Goal: Information Seeking & Learning: Compare options

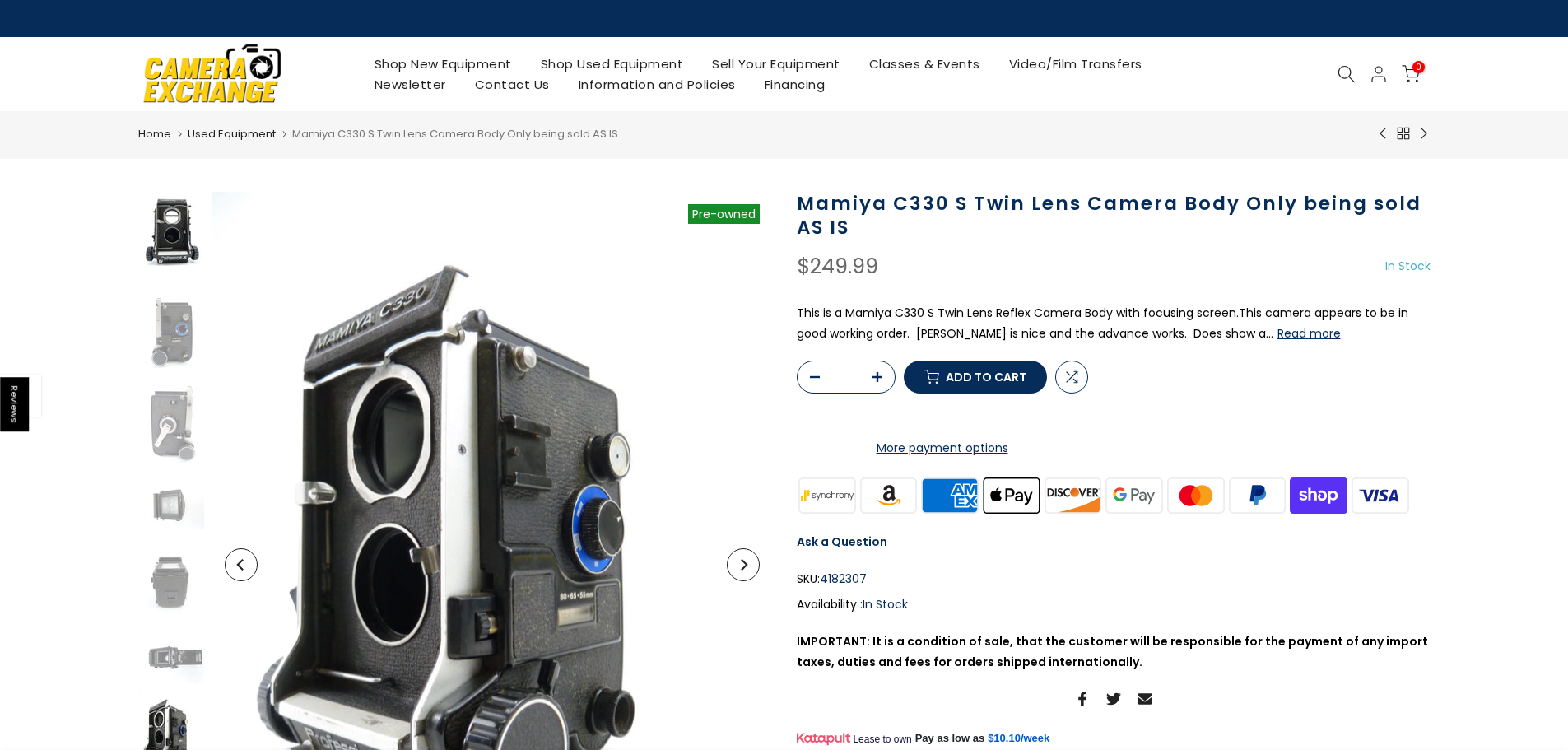
click at [184, 213] on img at bounding box center [171, 236] width 66 height 89
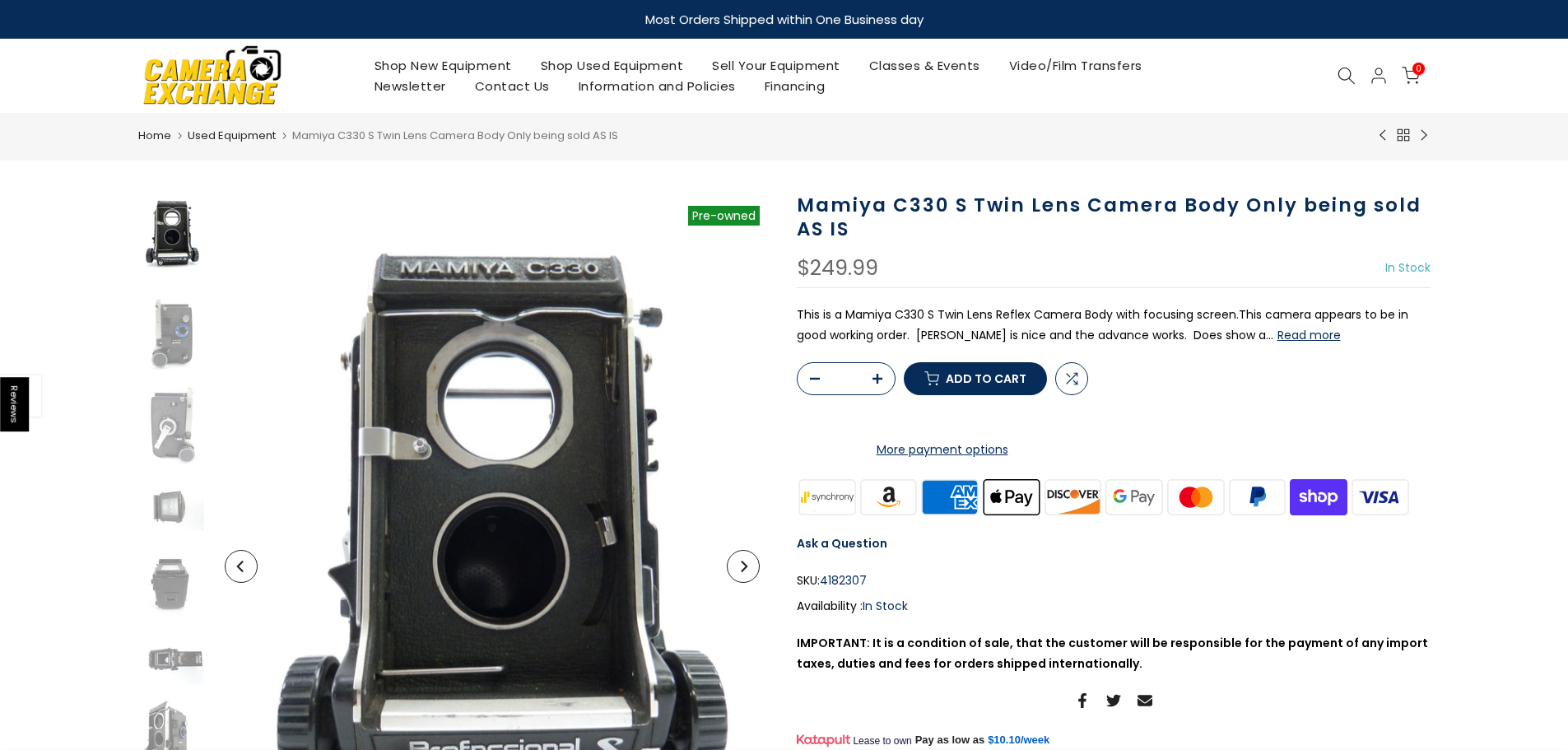
click at [614, 62] on link "Shop Used Equipment" at bounding box center [612, 65] width 172 height 21
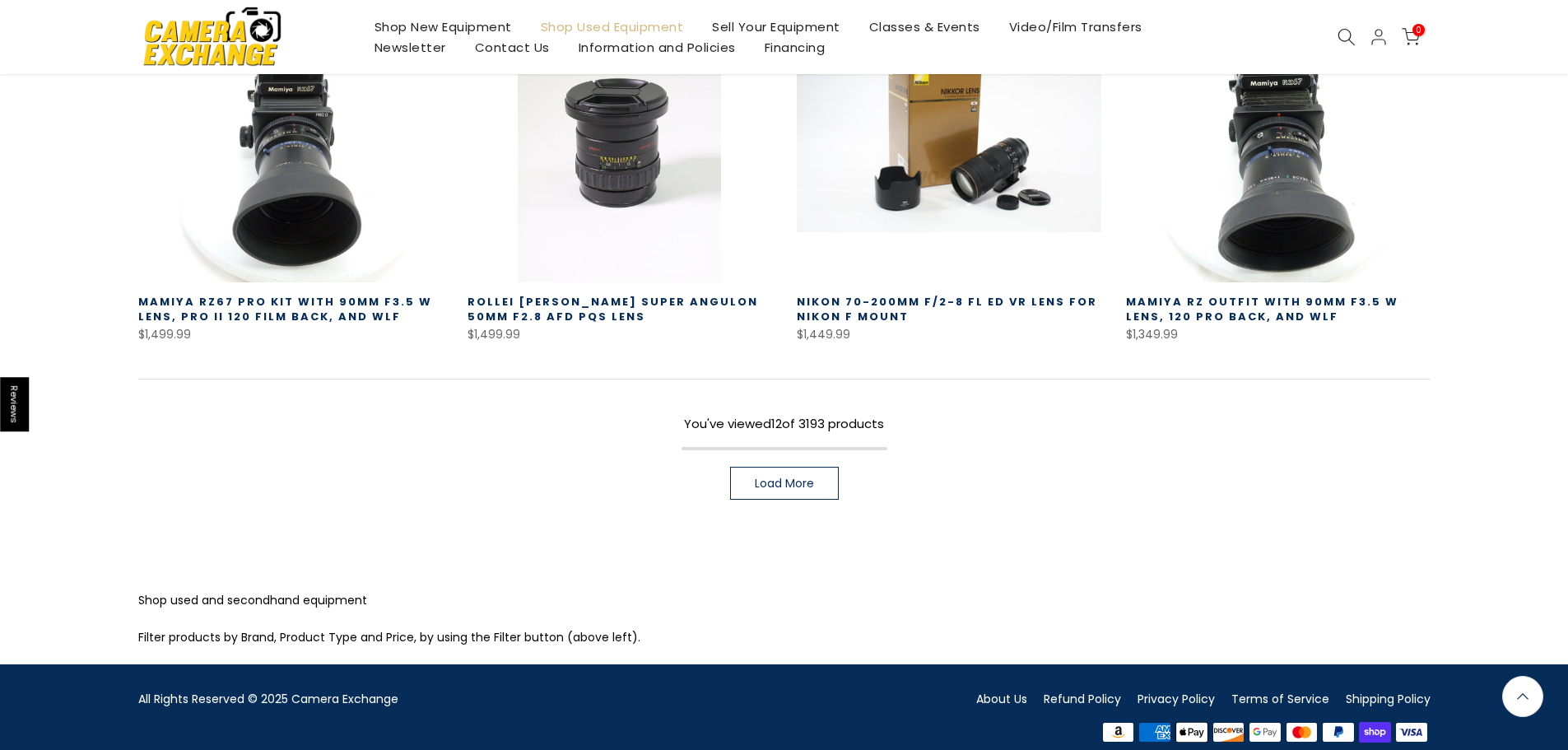
scroll to position [1197, 0]
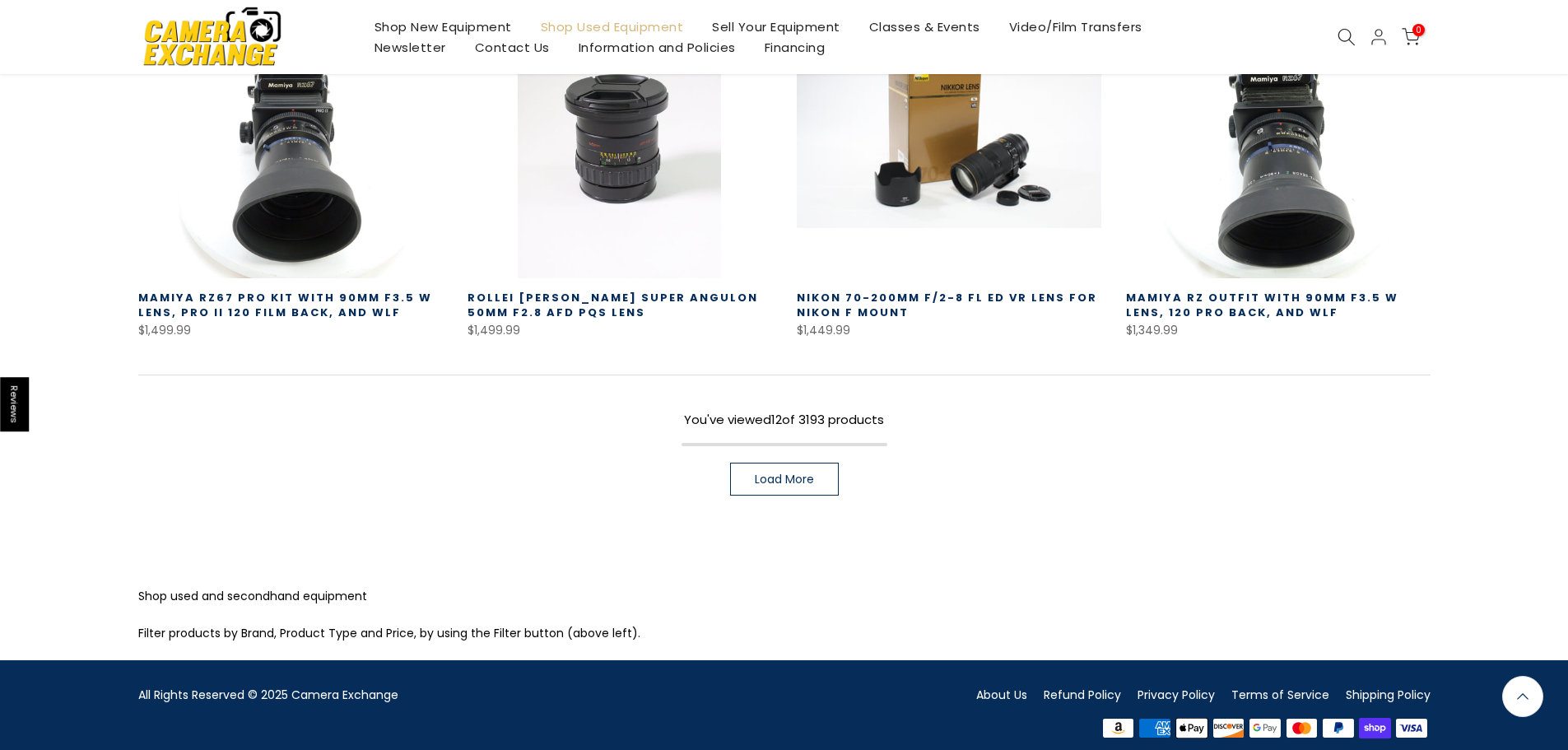
click at [790, 473] on span "Load More" at bounding box center [785, 479] width 60 height 12
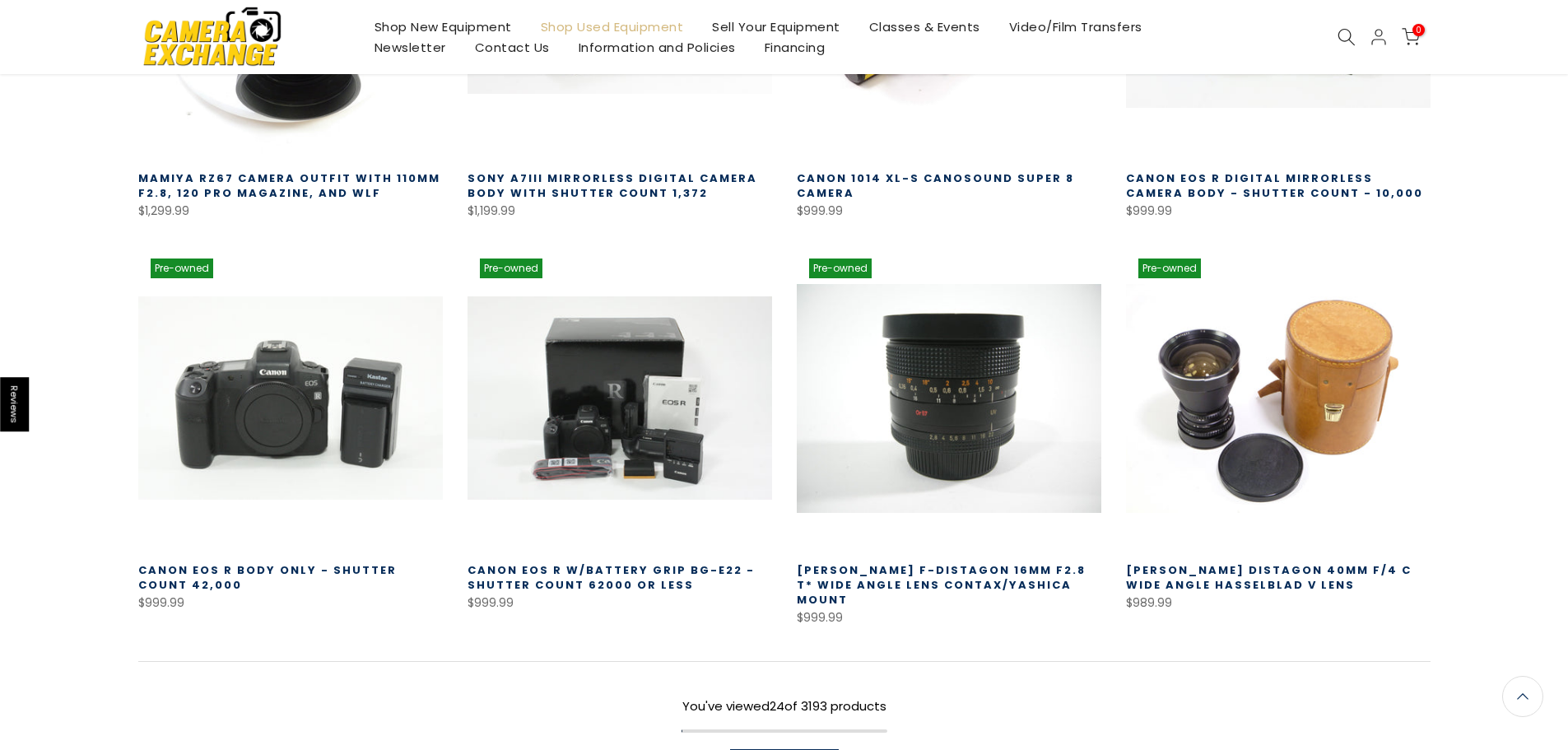
scroll to position [2103, 0]
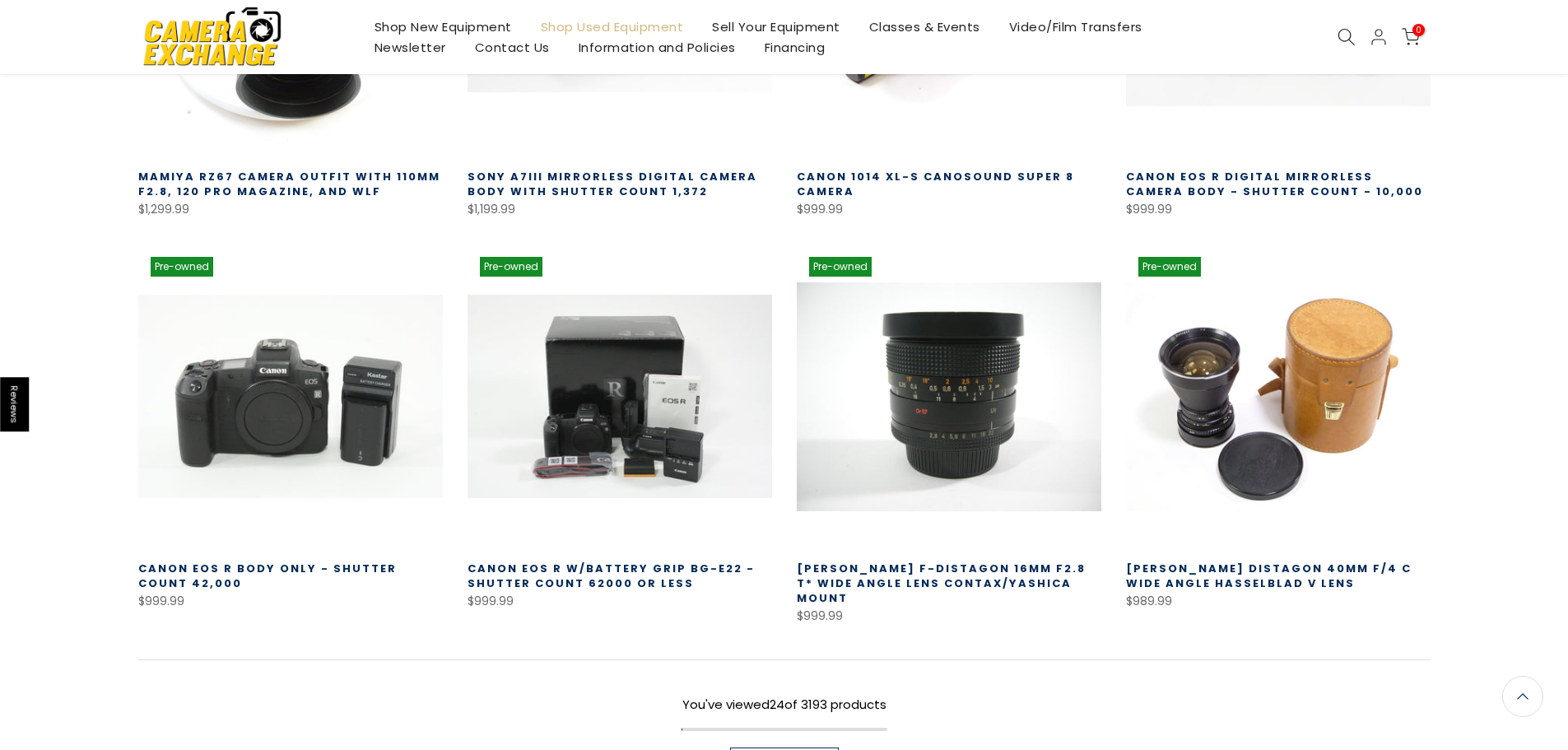
click at [1259, 561] on link "Carl Zeiss Distagon 40mm f/4 C Wide Angle Hasselblad V Lens" at bounding box center [1269, 576] width 286 height 31
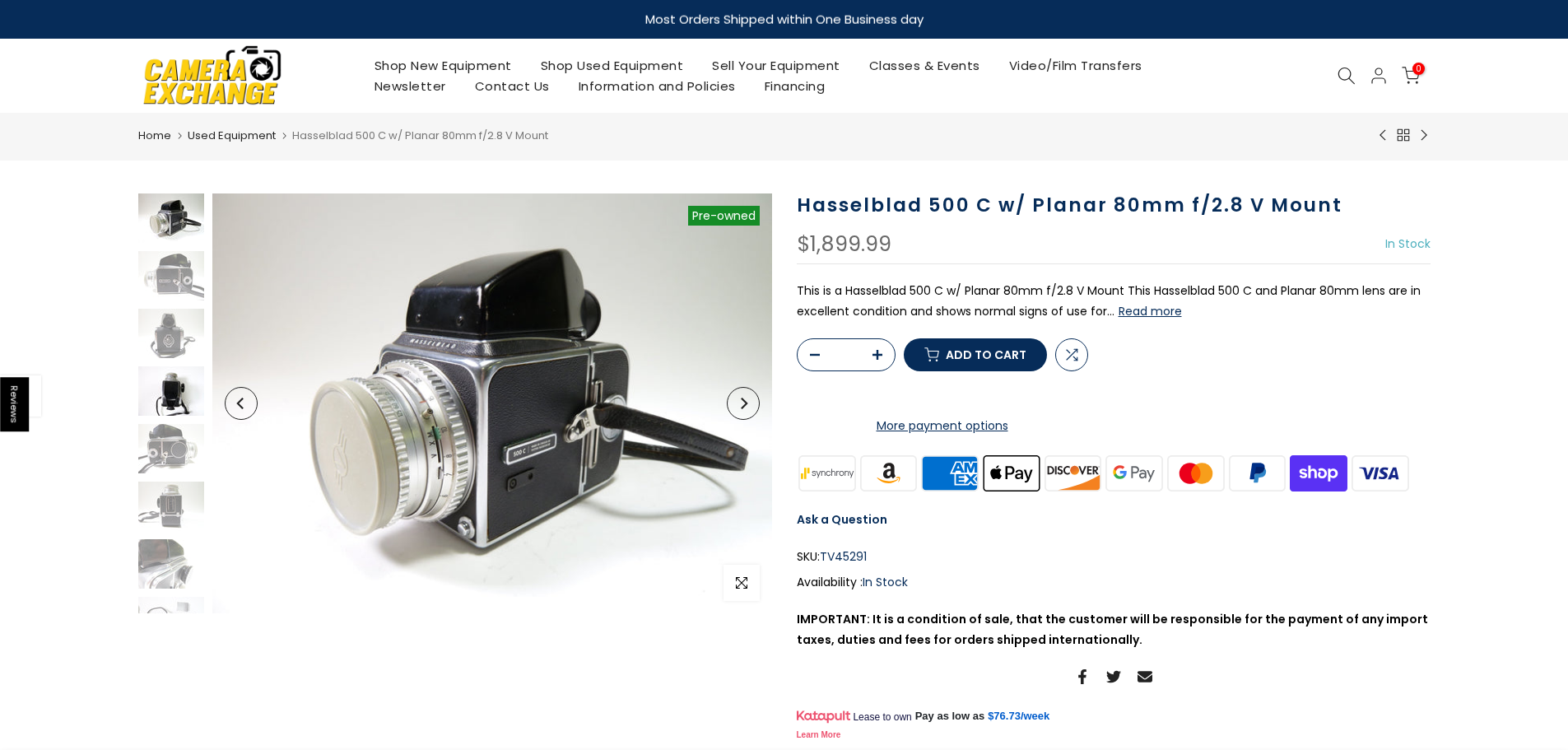
click at [168, 389] on img at bounding box center [171, 391] width 66 height 50
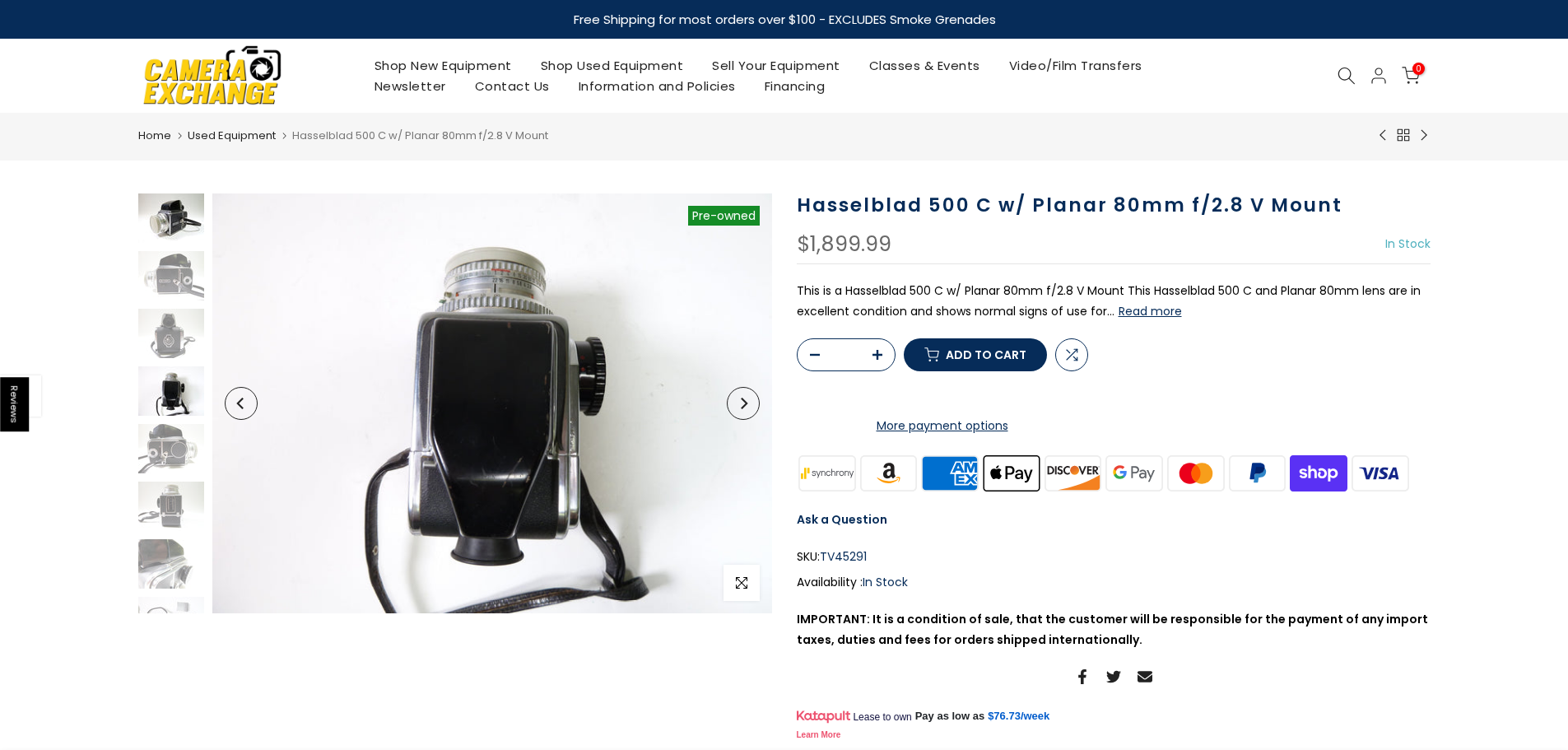
click at [174, 237] on img at bounding box center [171, 218] width 66 height 50
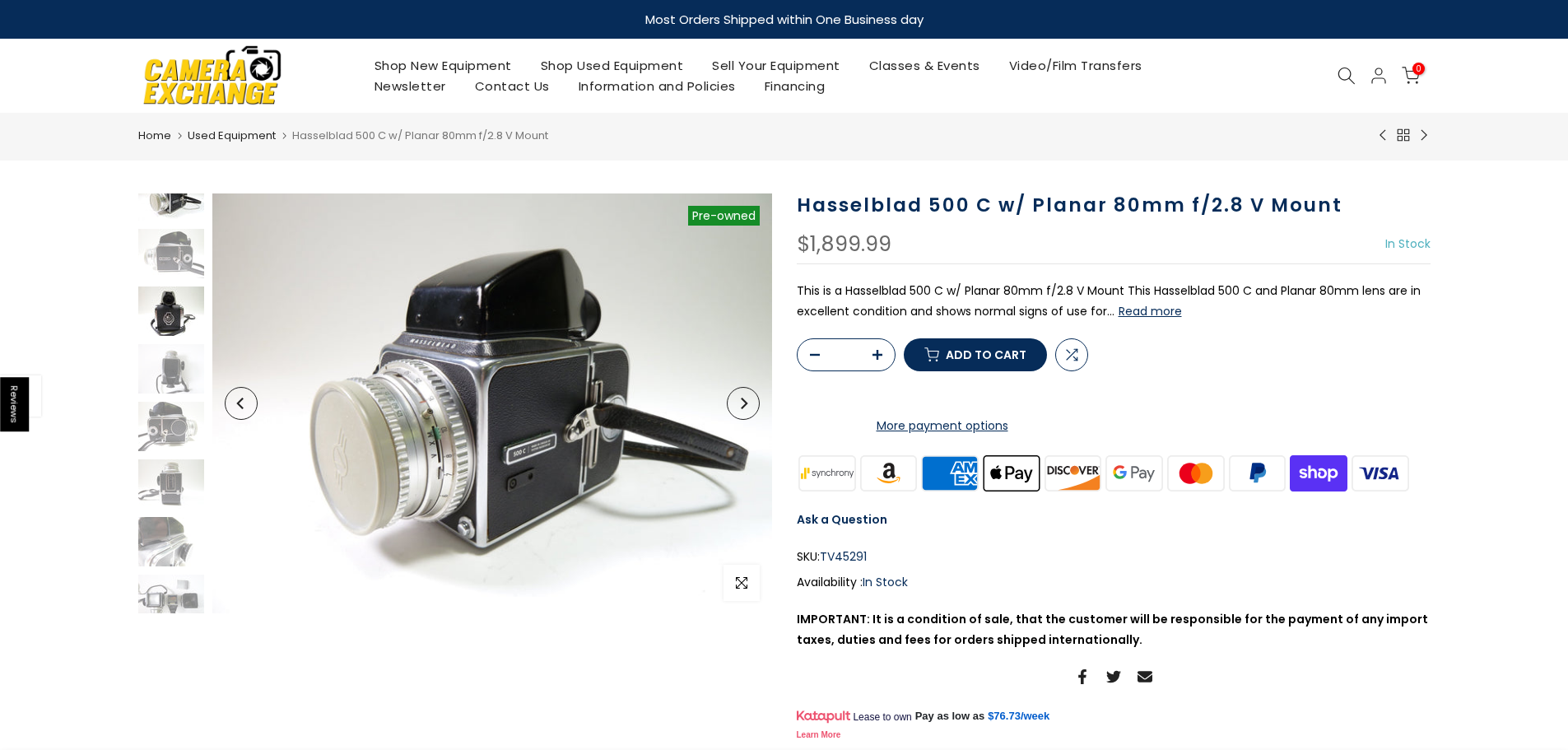
scroll to position [148, 0]
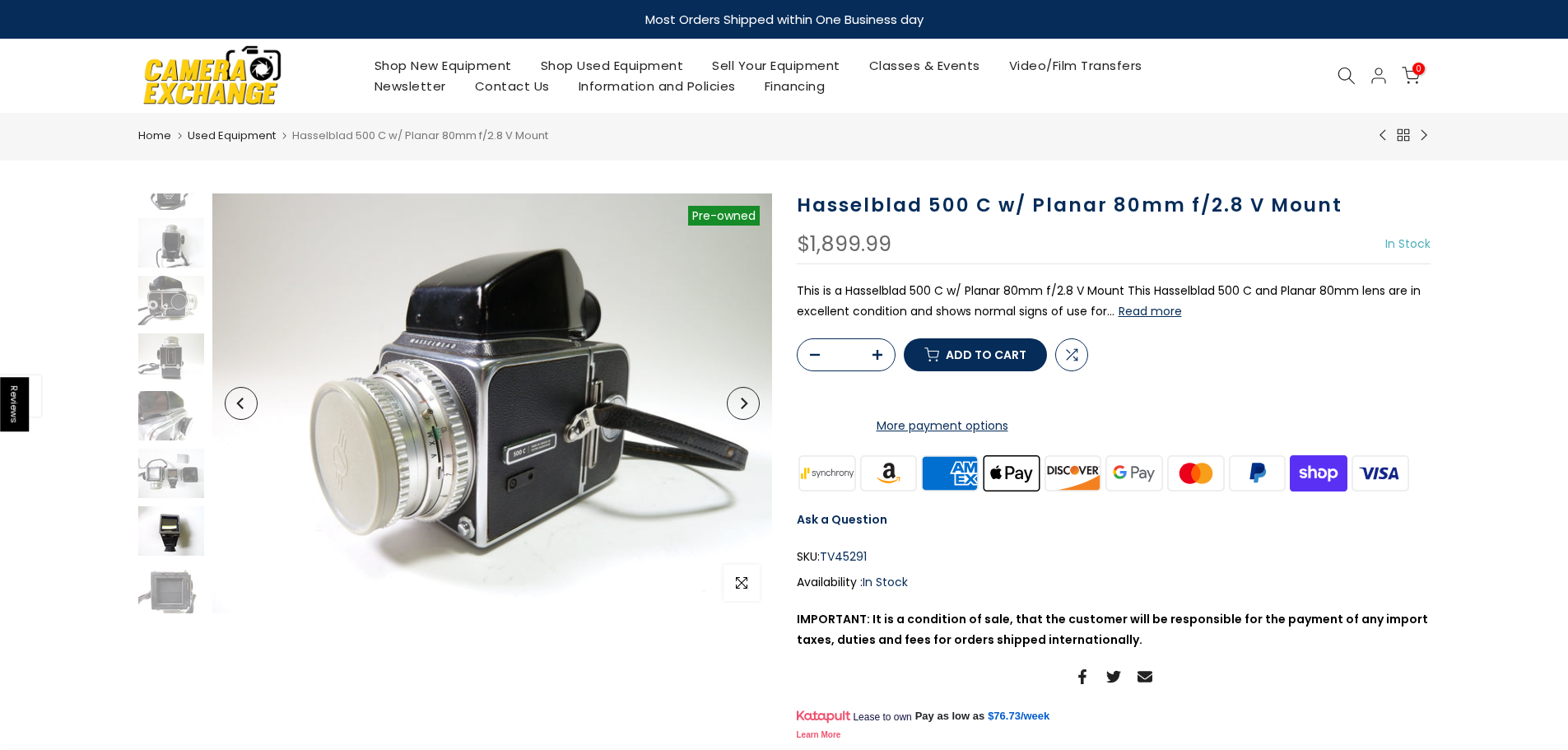
click at [180, 542] on img at bounding box center [171, 531] width 66 height 50
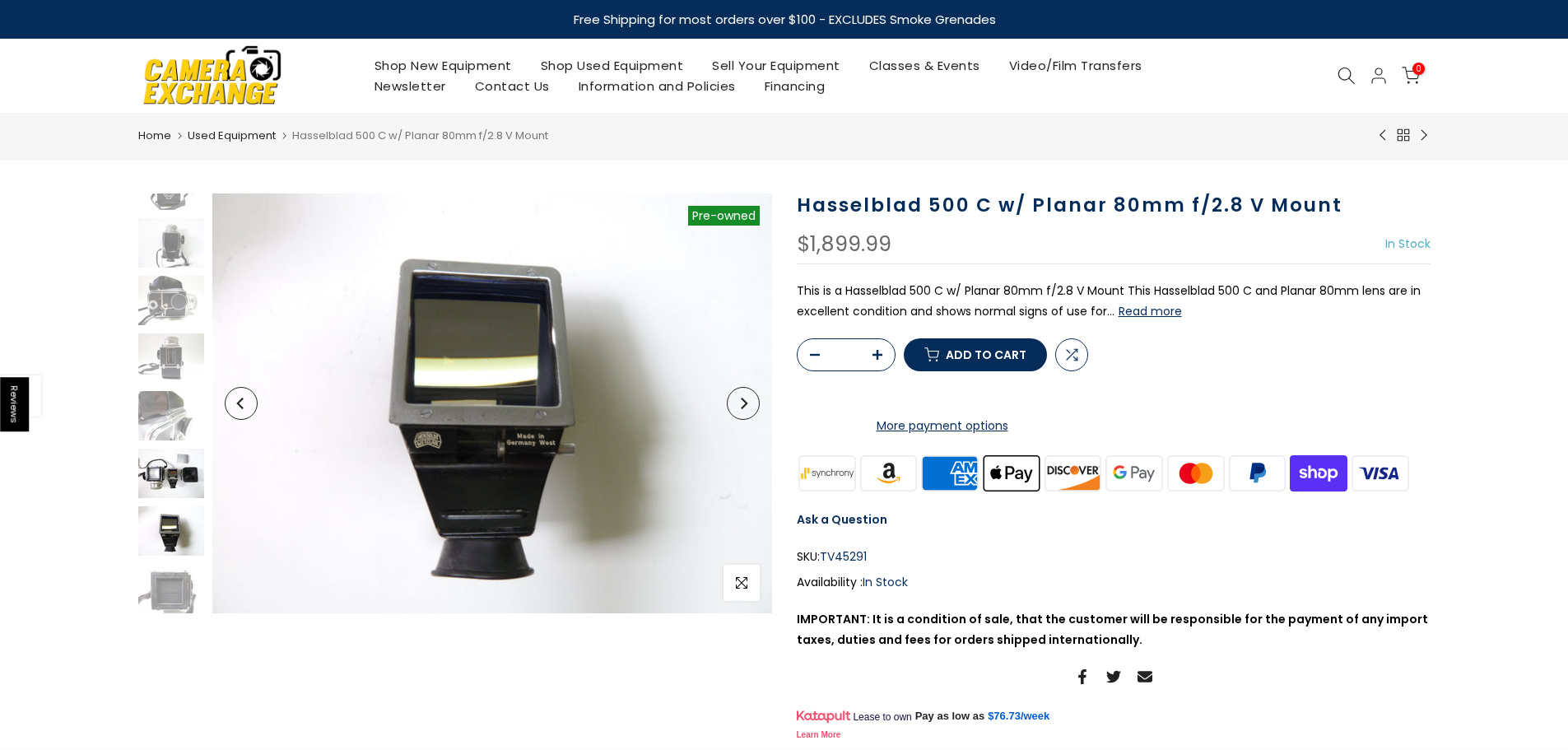
click at [174, 478] on img at bounding box center [171, 473] width 66 height 50
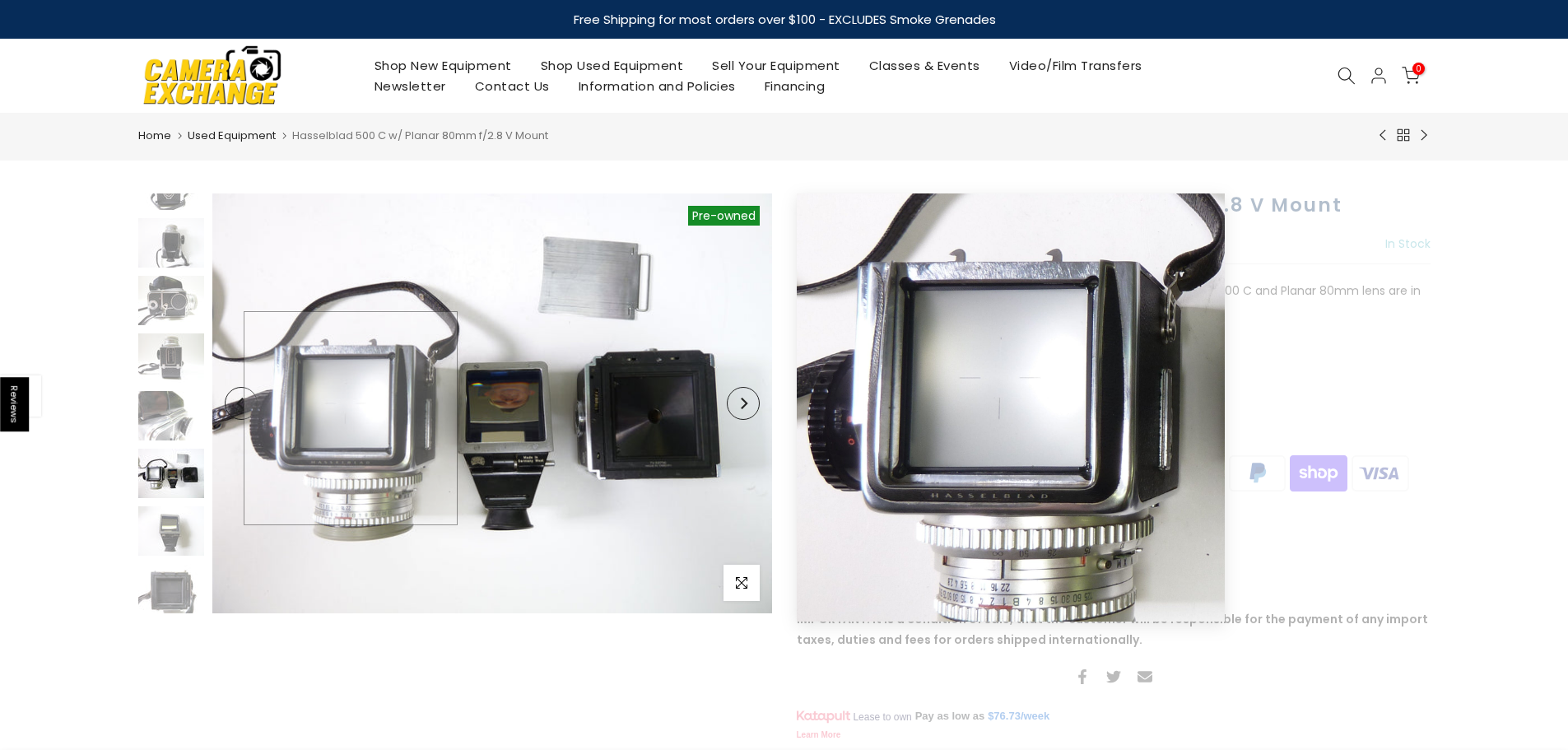
click at [351, 418] on img at bounding box center [492, 403] width 560 height 420
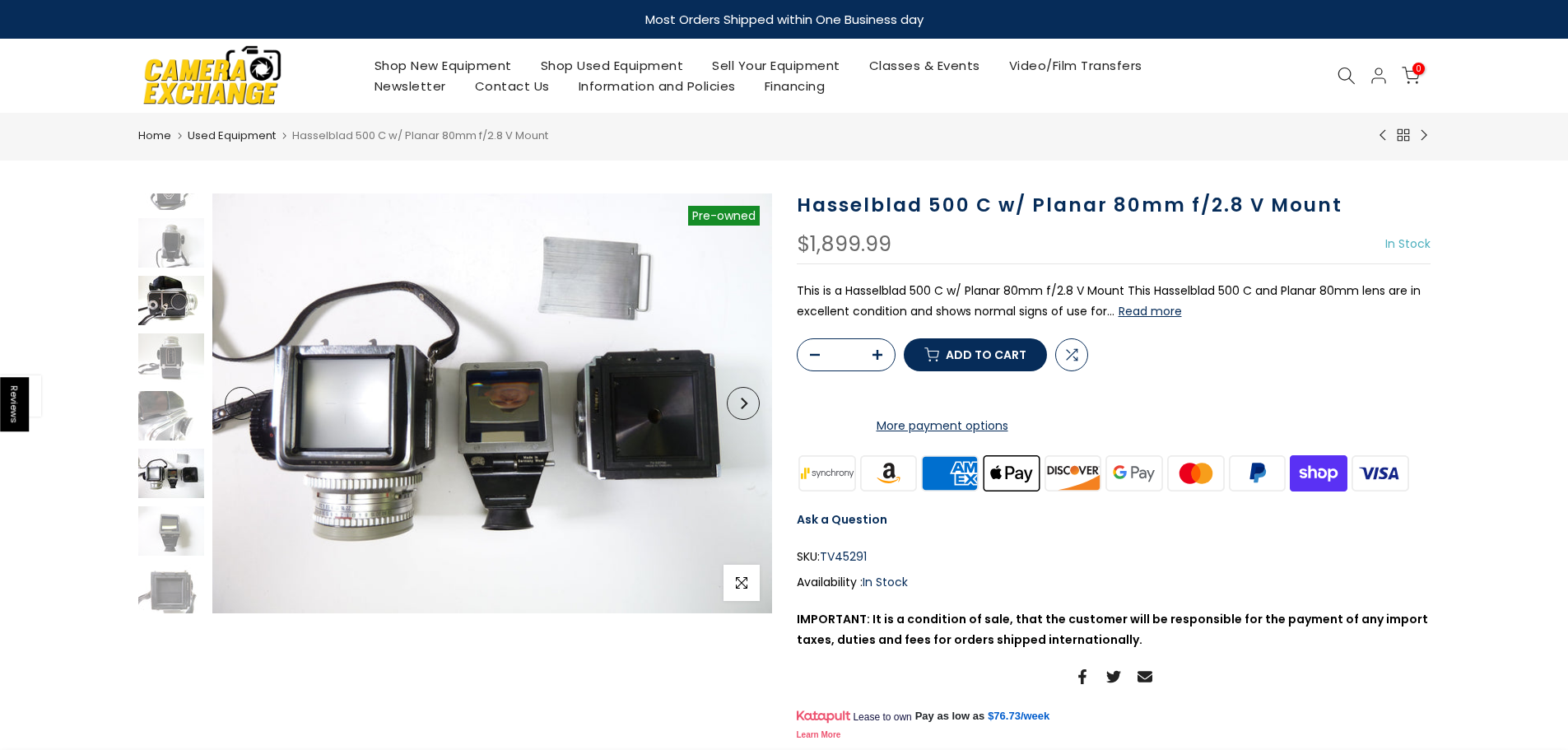
click at [165, 308] on img at bounding box center [171, 300] width 66 height 50
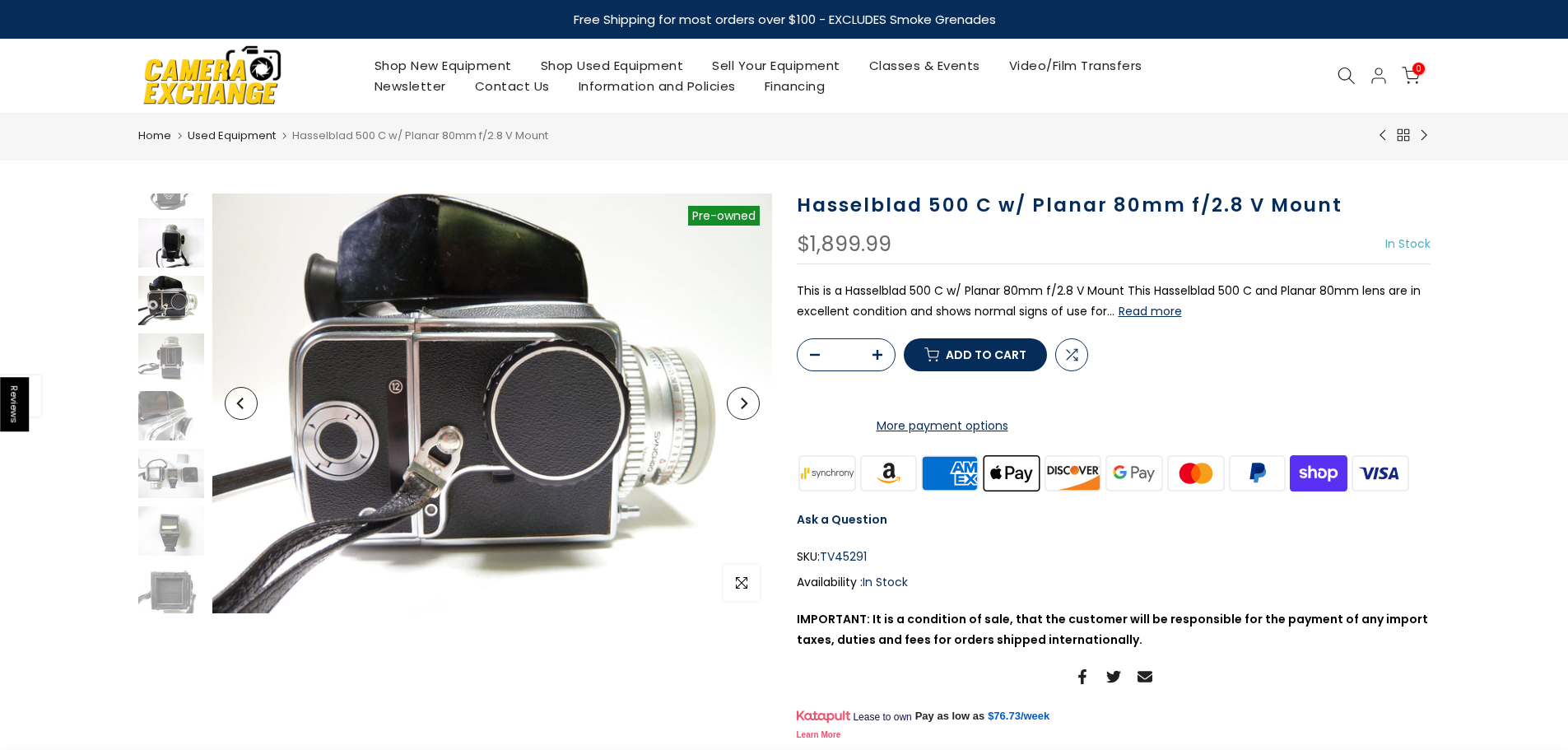
click at [184, 251] on img at bounding box center [171, 243] width 66 height 50
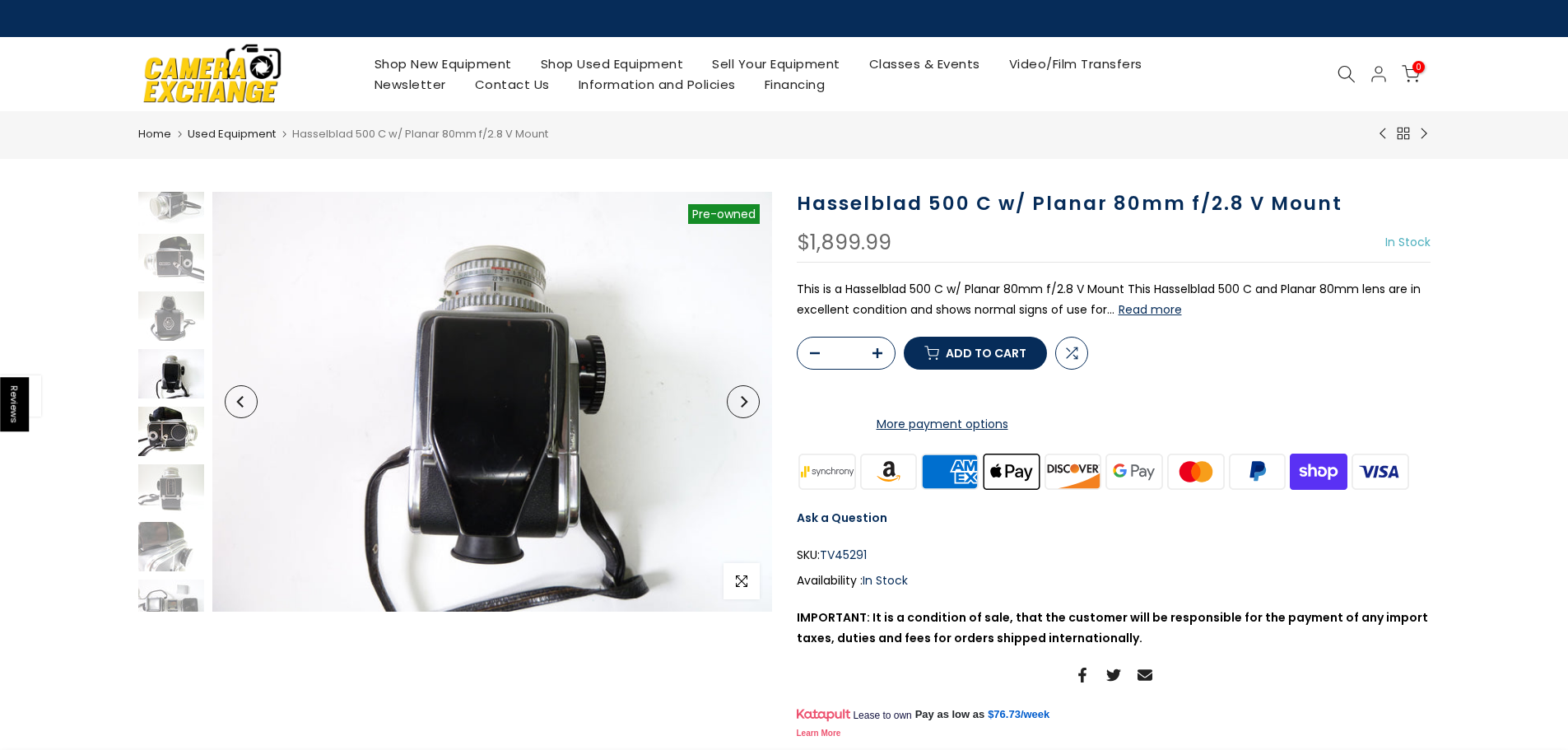
scroll to position [0, 0]
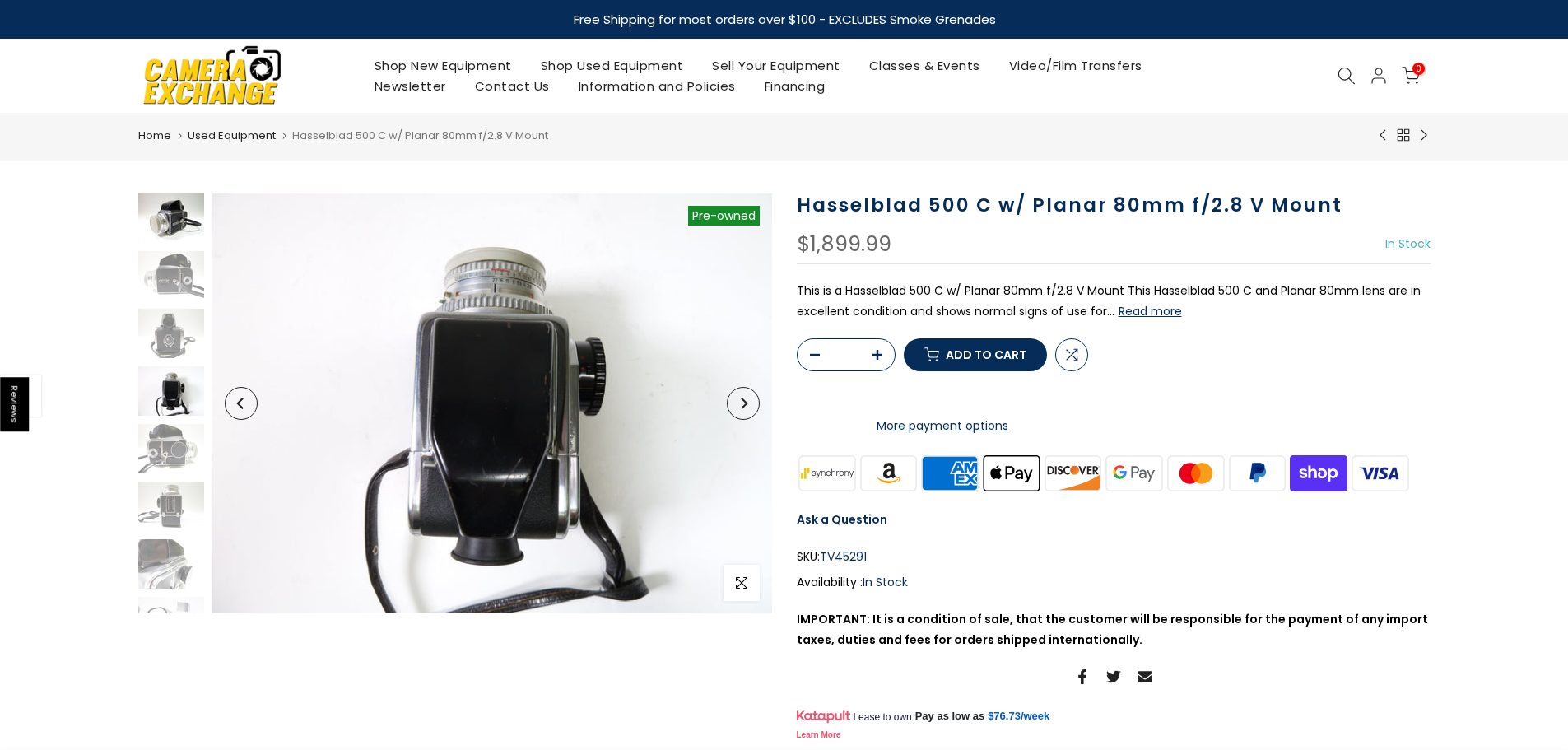
click at [174, 232] on img at bounding box center [171, 218] width 66 height 50
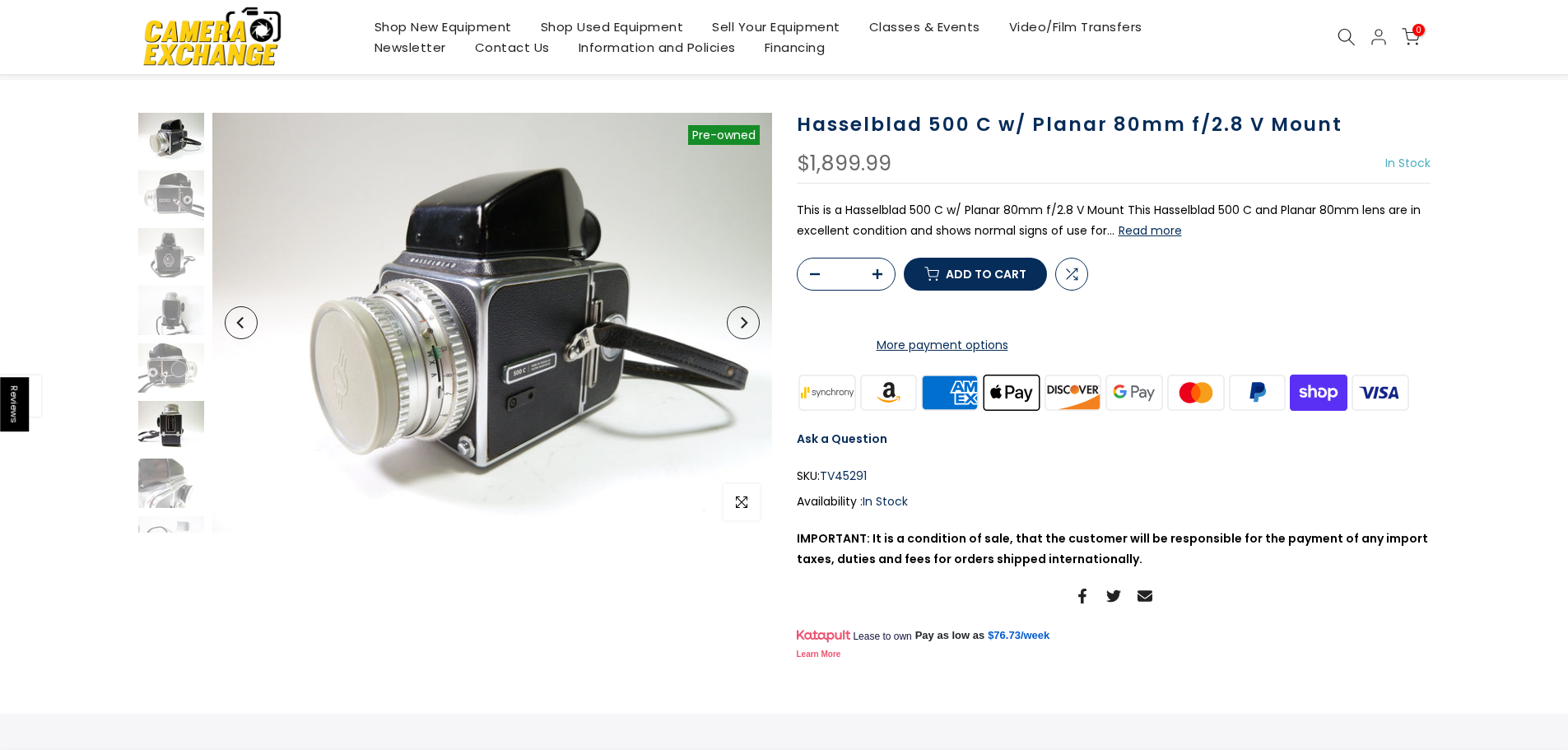
scroll to position [83, 0]
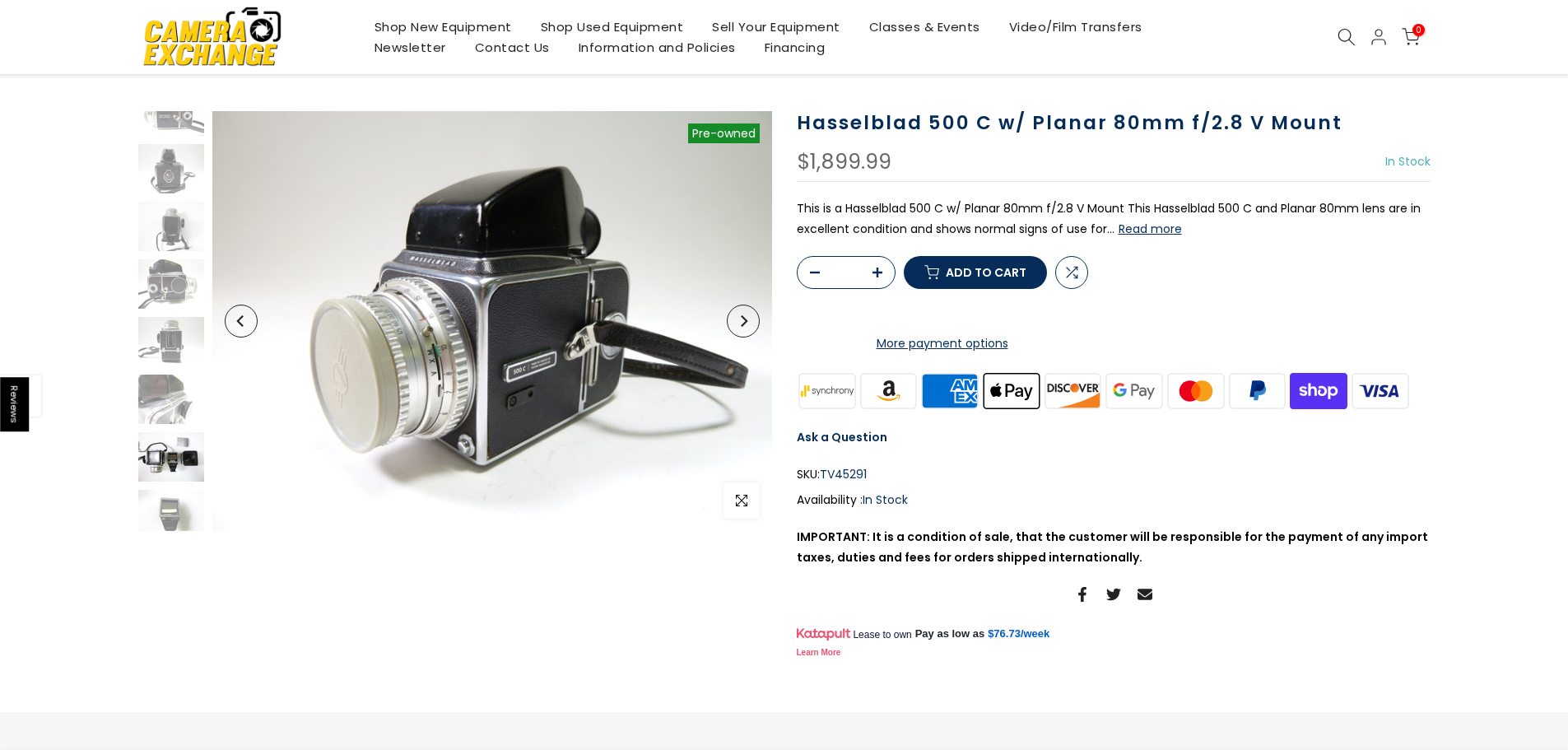
click at [157, 455] on img at bounding box center [171, 457] width 66 height 50
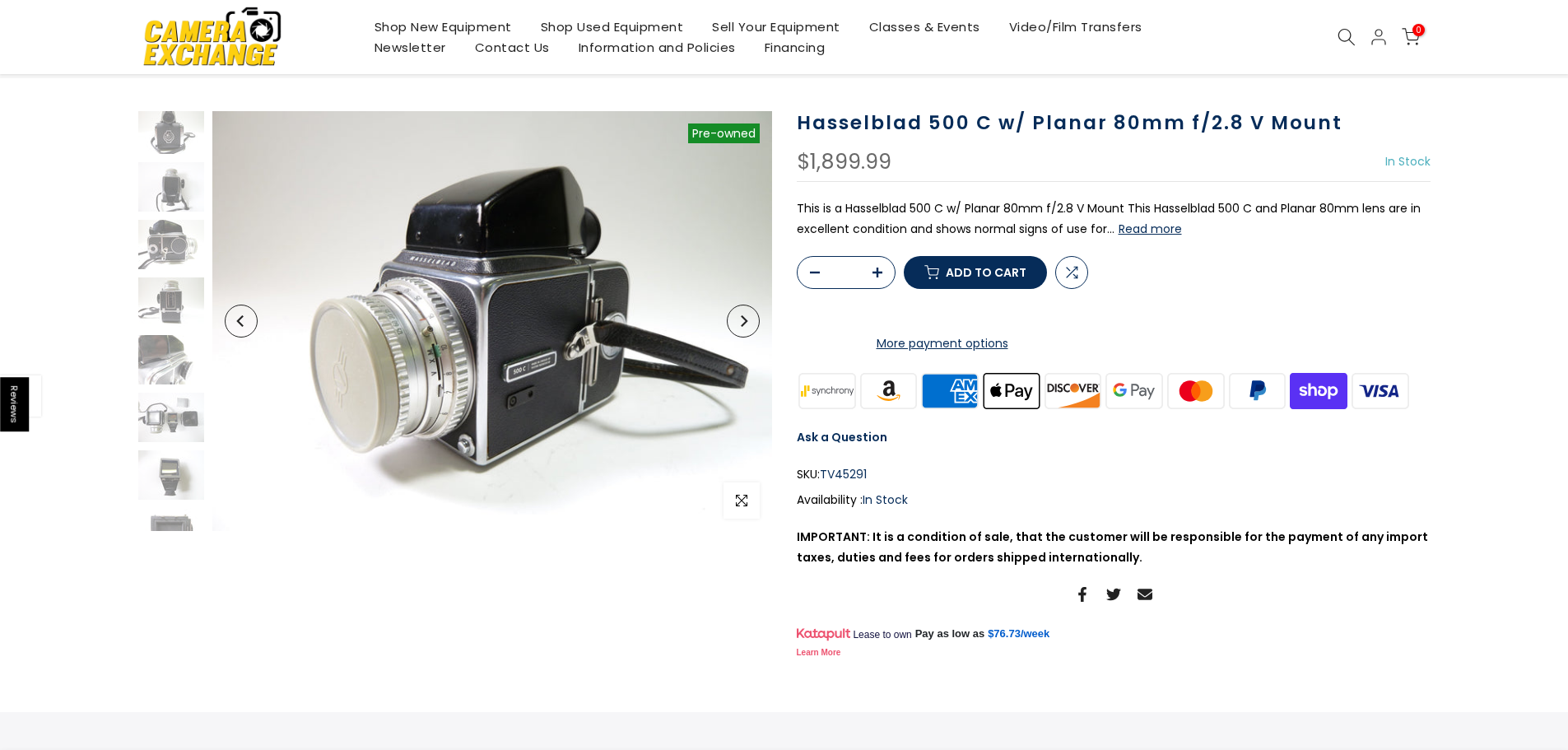
scroll to position [148, 0]
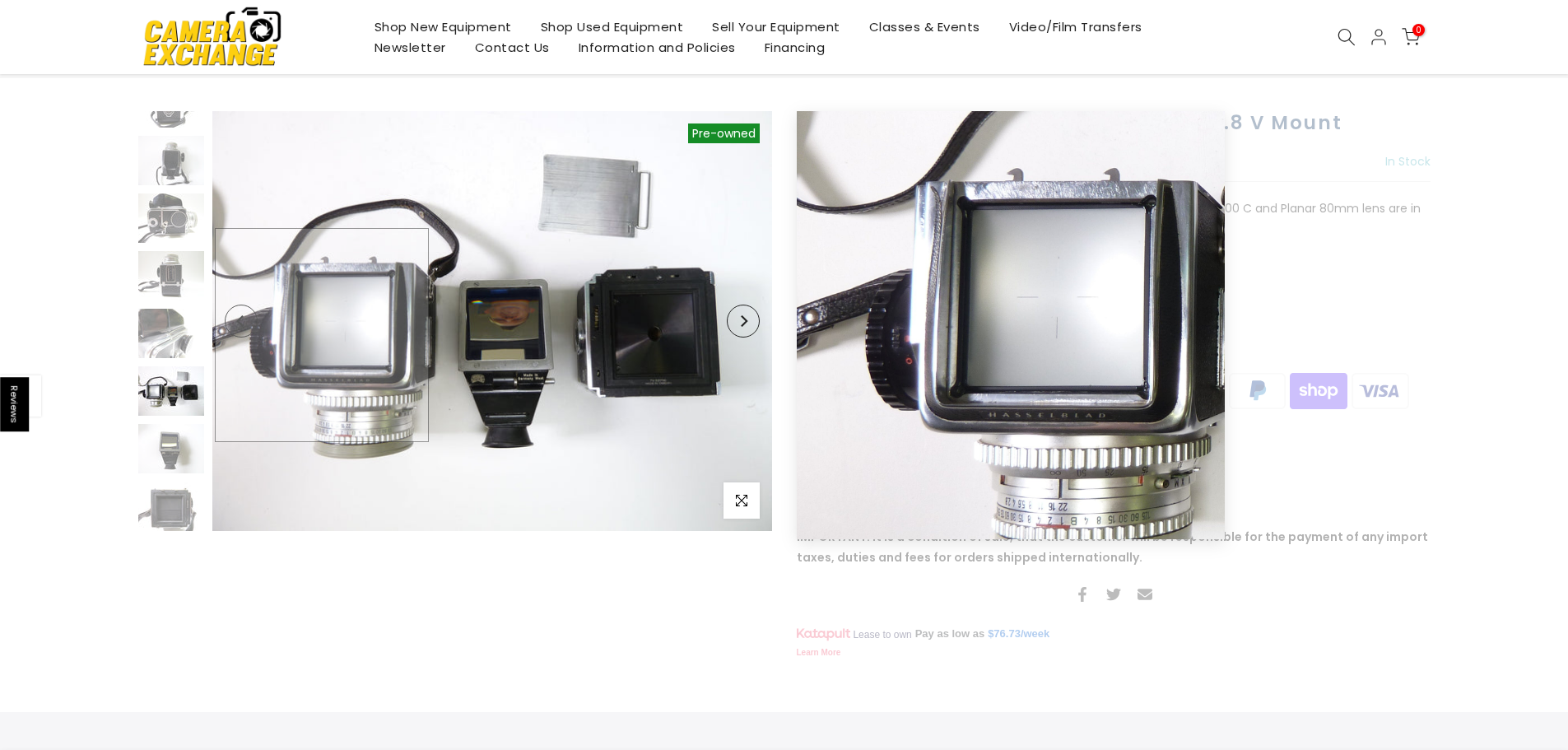
click at [322, 335] on img at bounding box center [492, 321] width 560 height 420
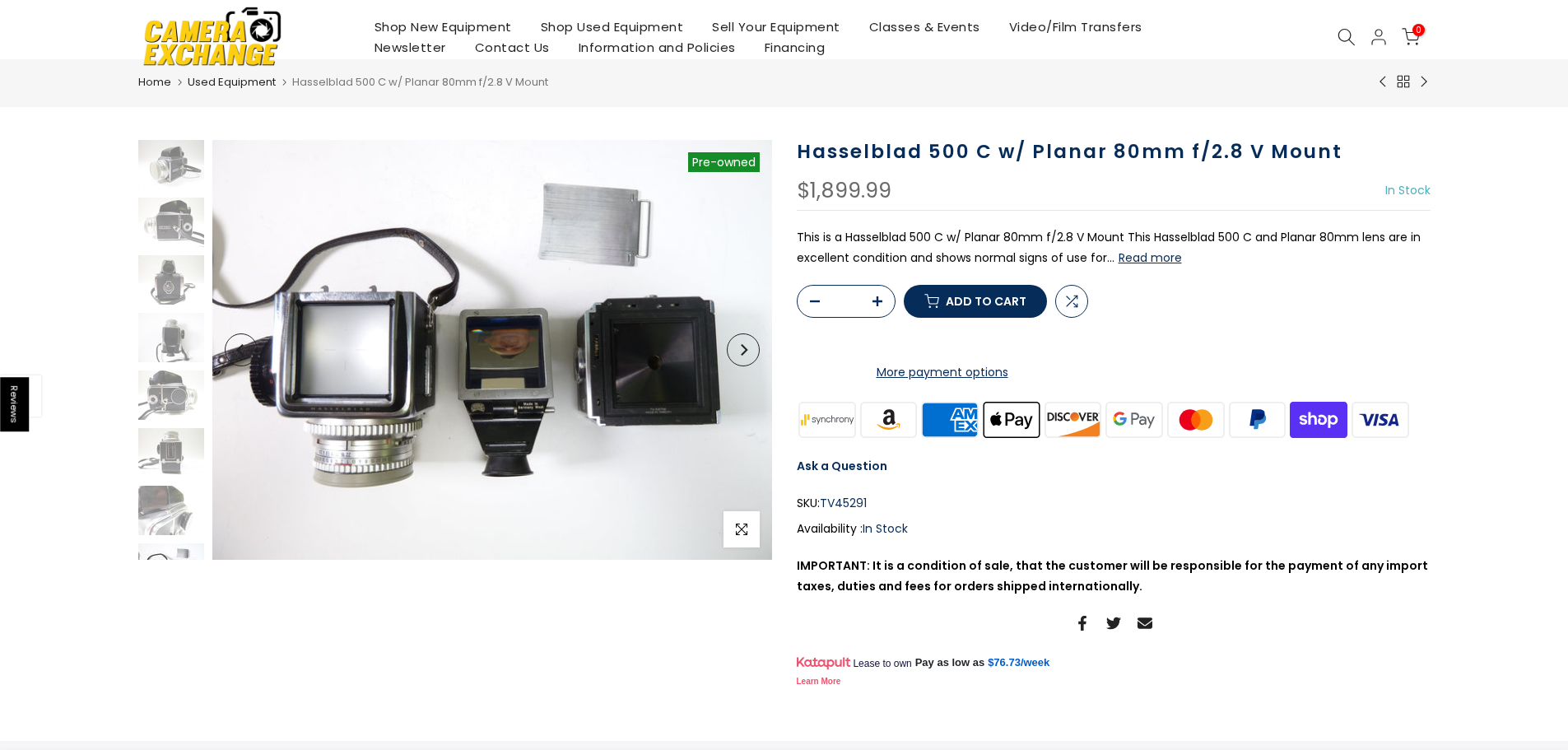
scroll to position [0, 0]
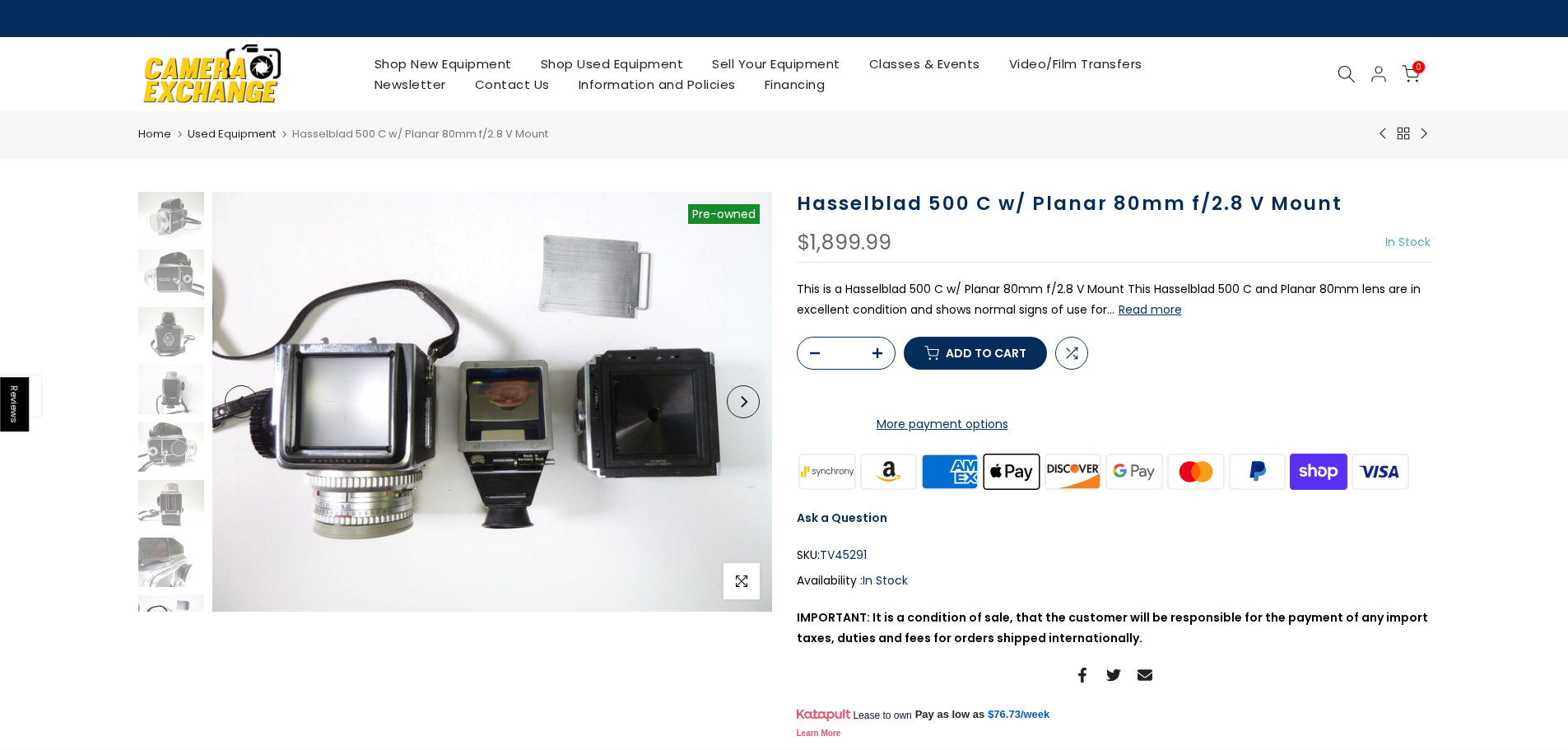
click at [164, 205] on img at bounding box center [171, 217] width 66 height 50
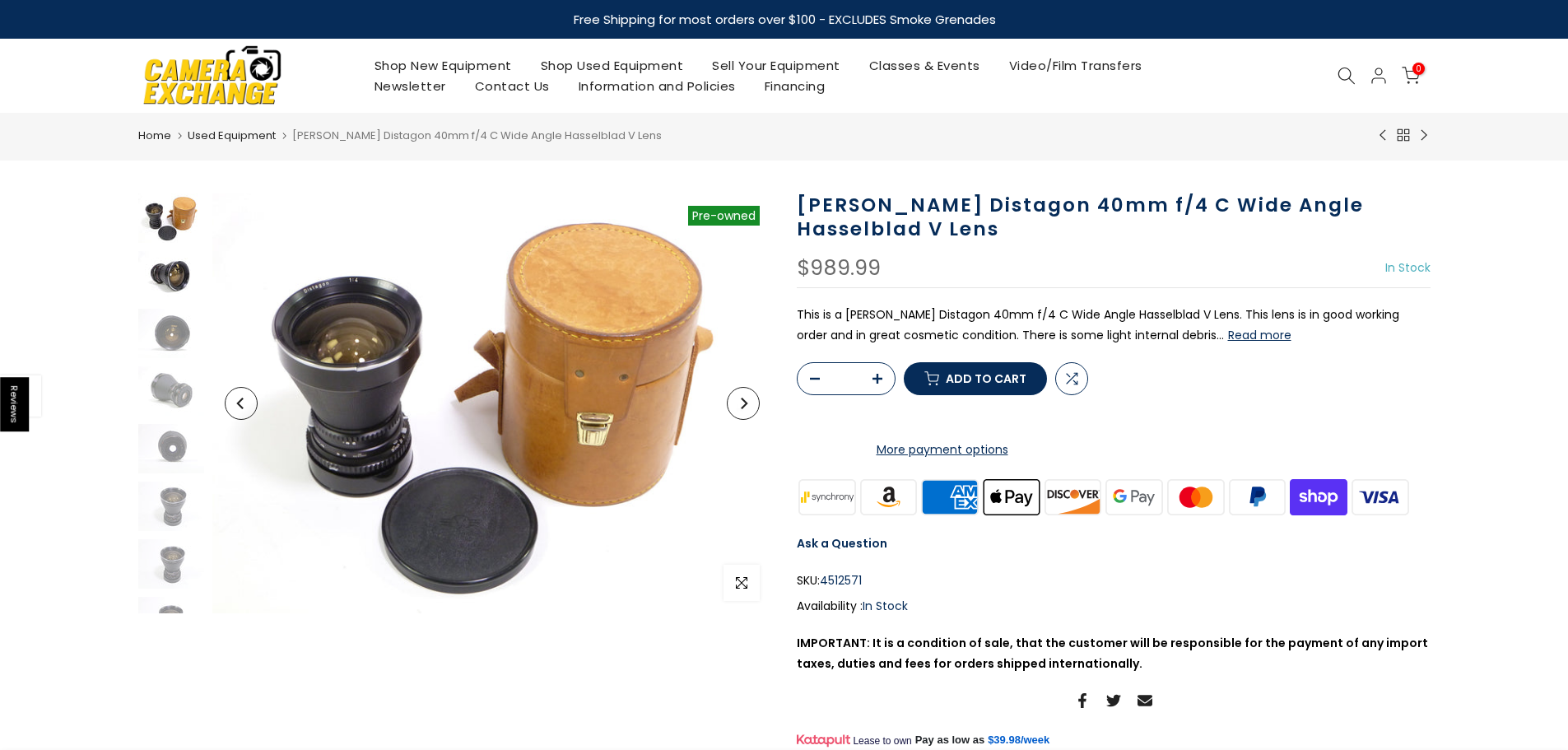
click at [187, 281] on img at bounding box center [171, 276] width 66 height 50
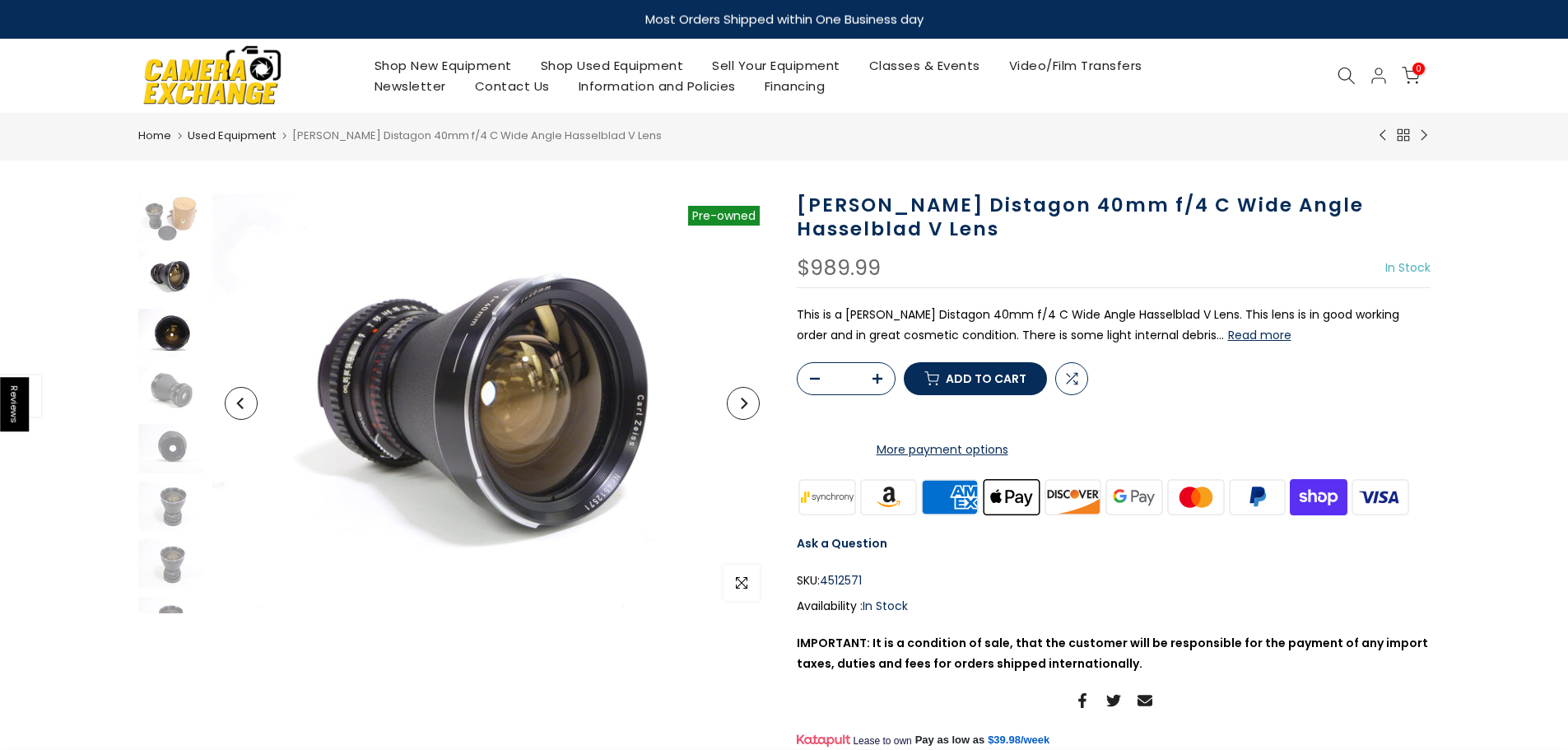
click at [174, 324] on img at bounding box center [171, 333] width 66 height 50
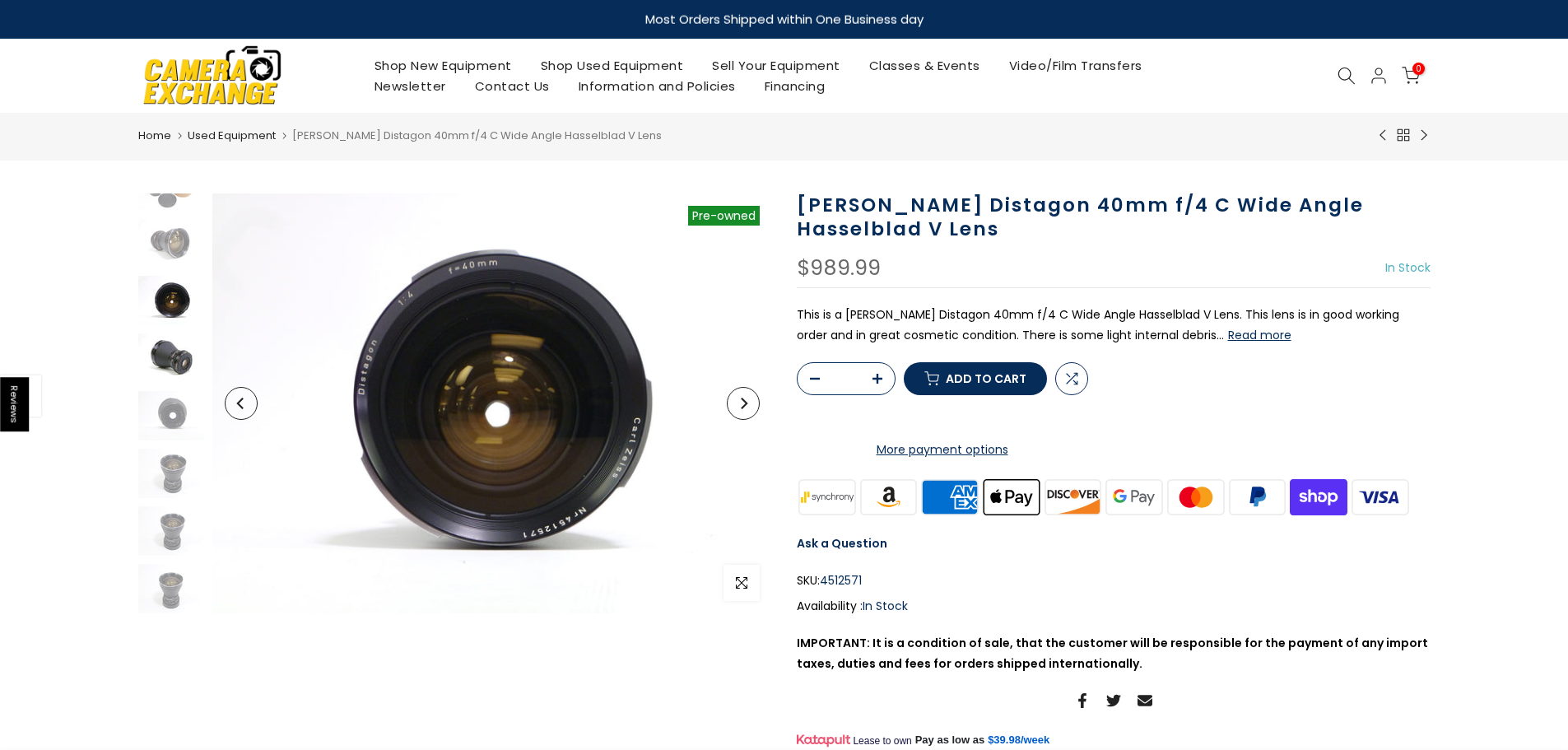
click at [176, 367] on img at bounding box center [171, 358] width 66 height 50
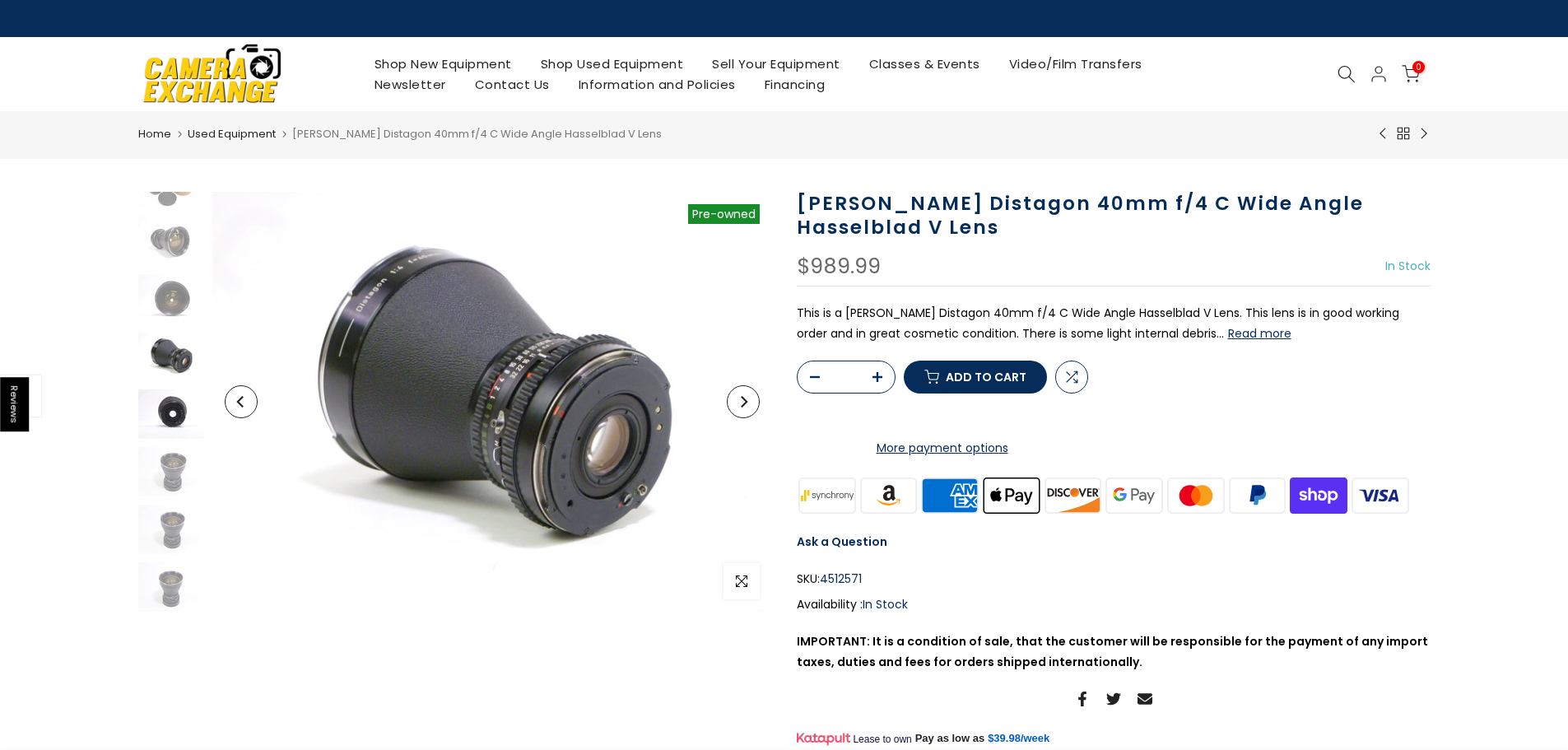
click at [174, 422] on img at bounding box center [171, 414] width 66 height 50
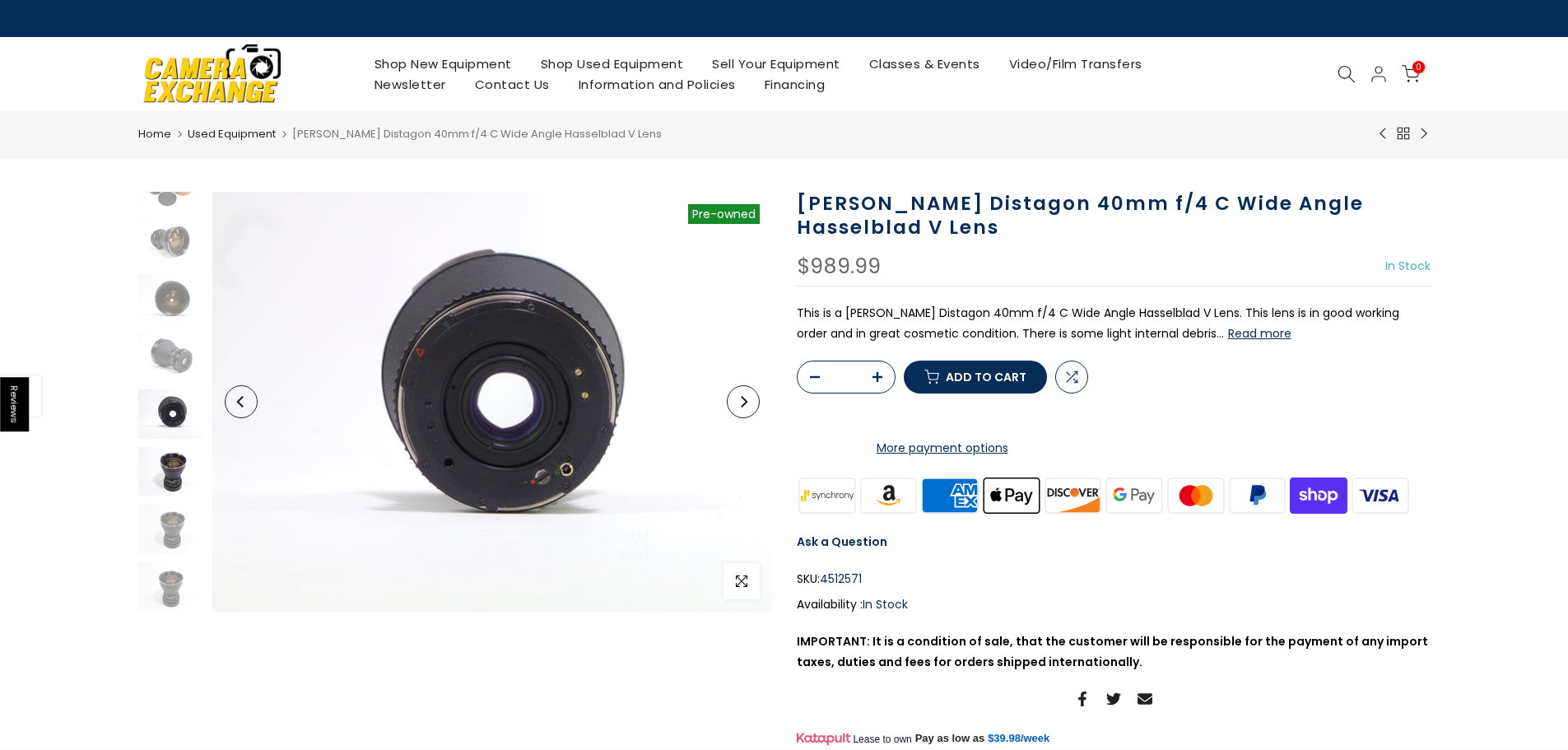
click at [178, 473] on img at bounding box center [171, 471] width 66 height 50
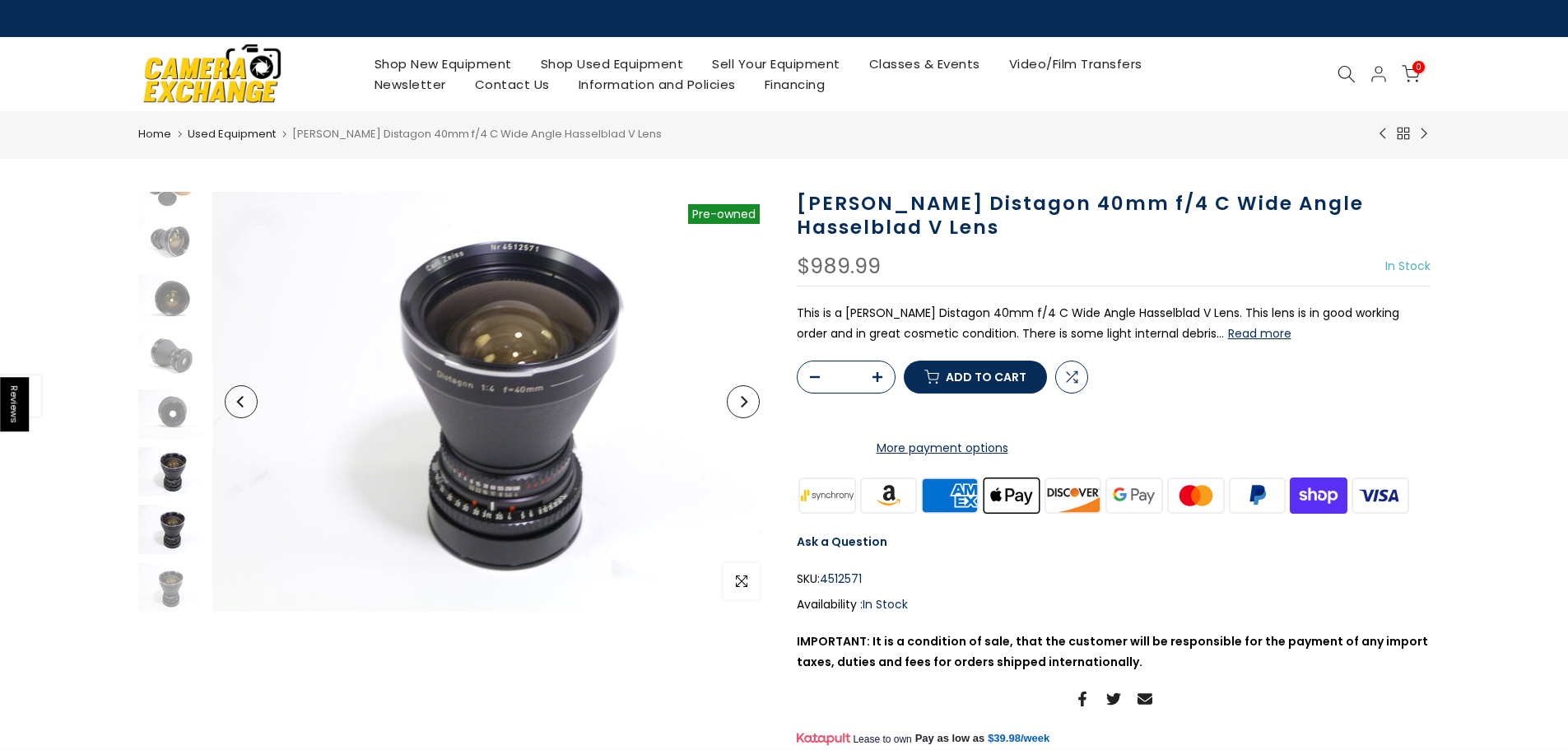
click at [165, 522] on img at bounding box center [171, 529] width 66 height 50
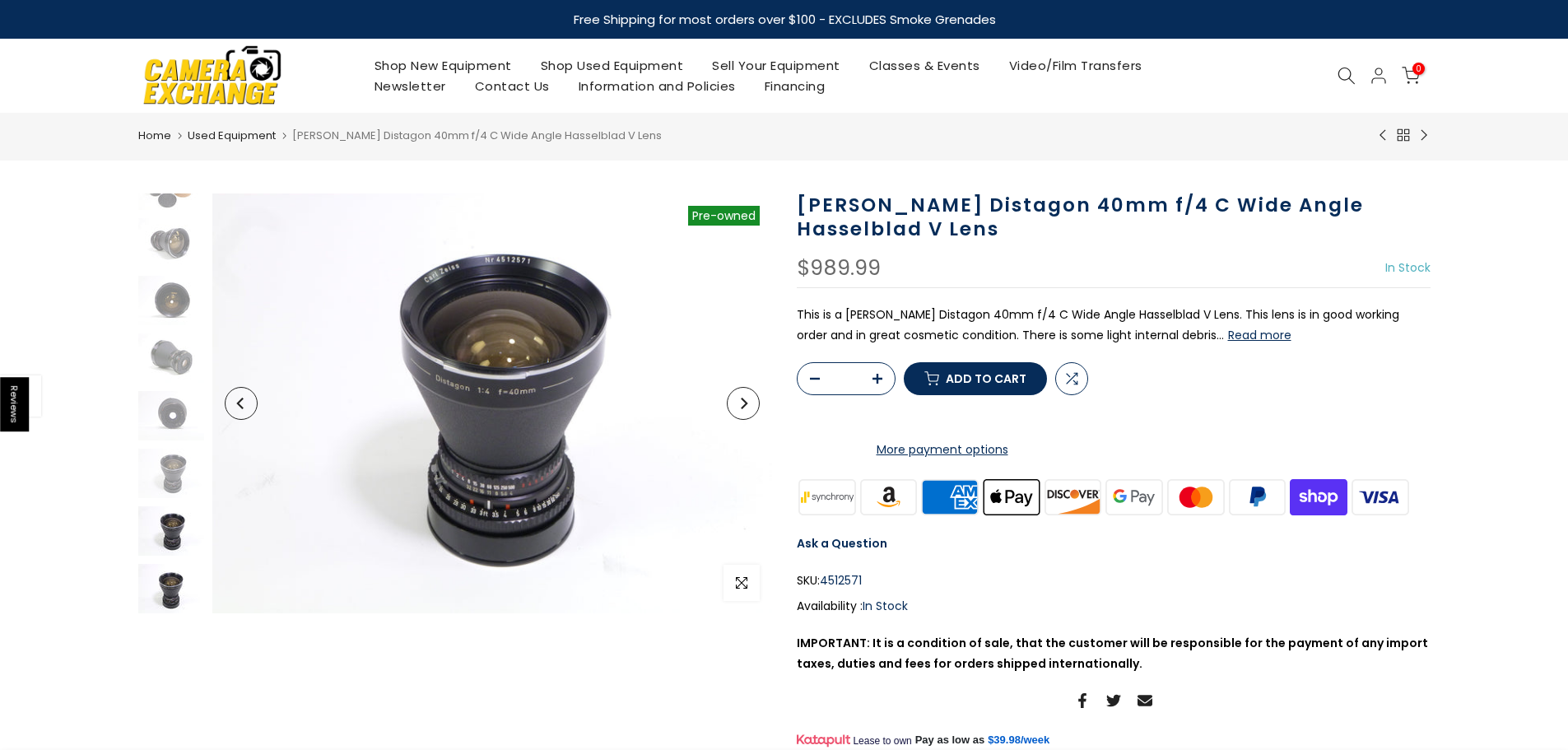
click at [169, 595] on img at bounding box center [171, 589] width 66 height 50
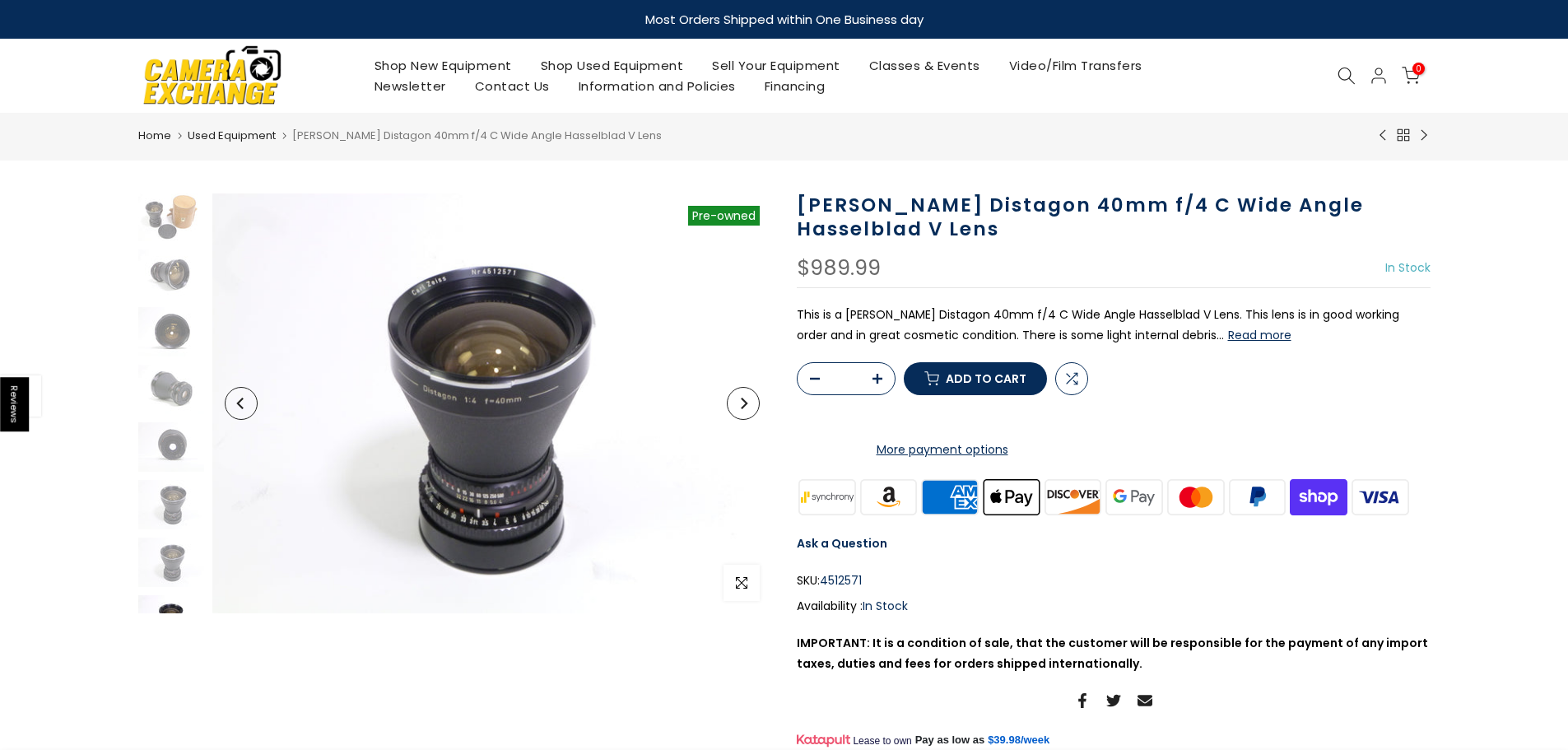
scroll to position [0, 0]
click at [173, 225] on img at bounding box center [171, 218] width 66 height 50
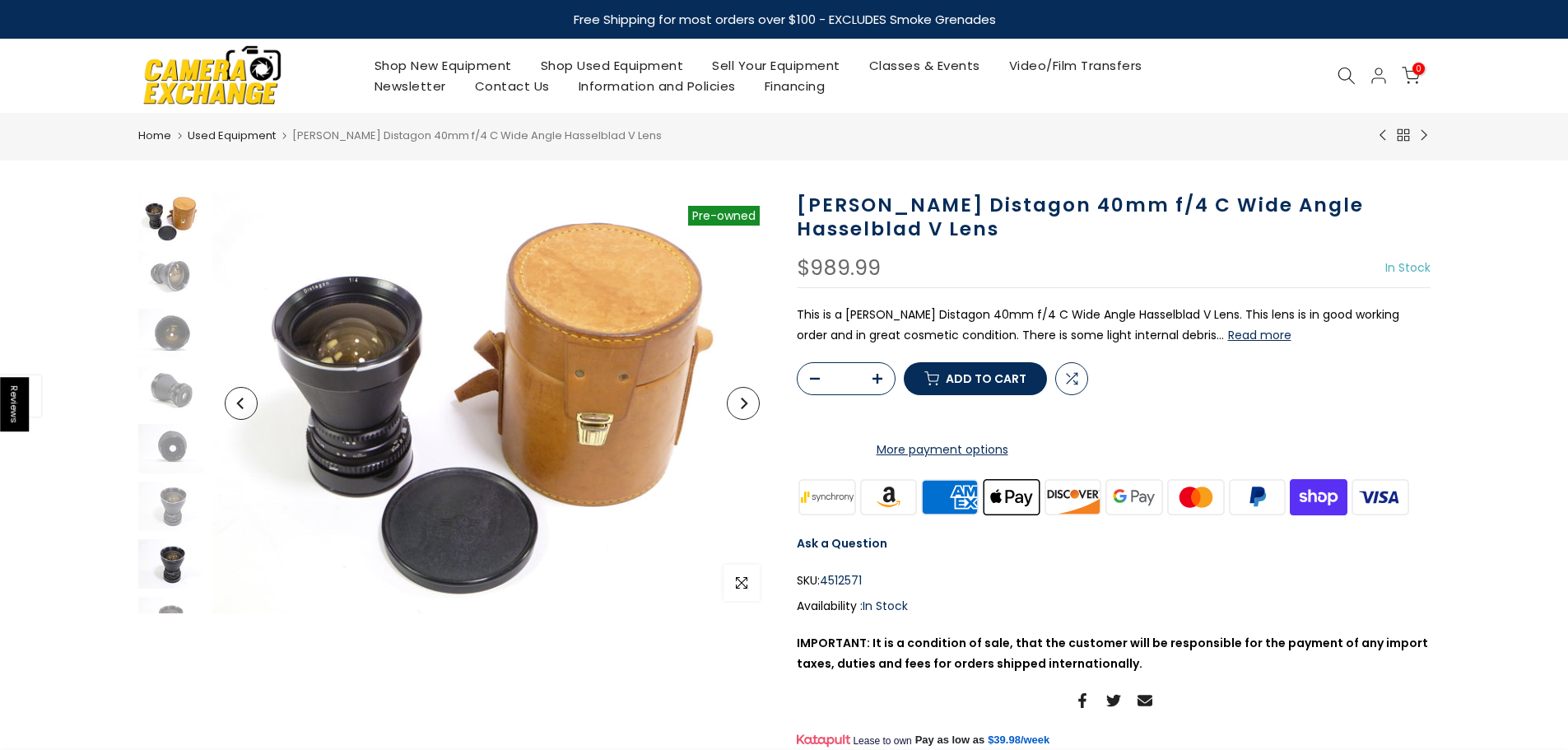
click at [166, 561] on img at bounding box center [171, 564] width 66 height 50
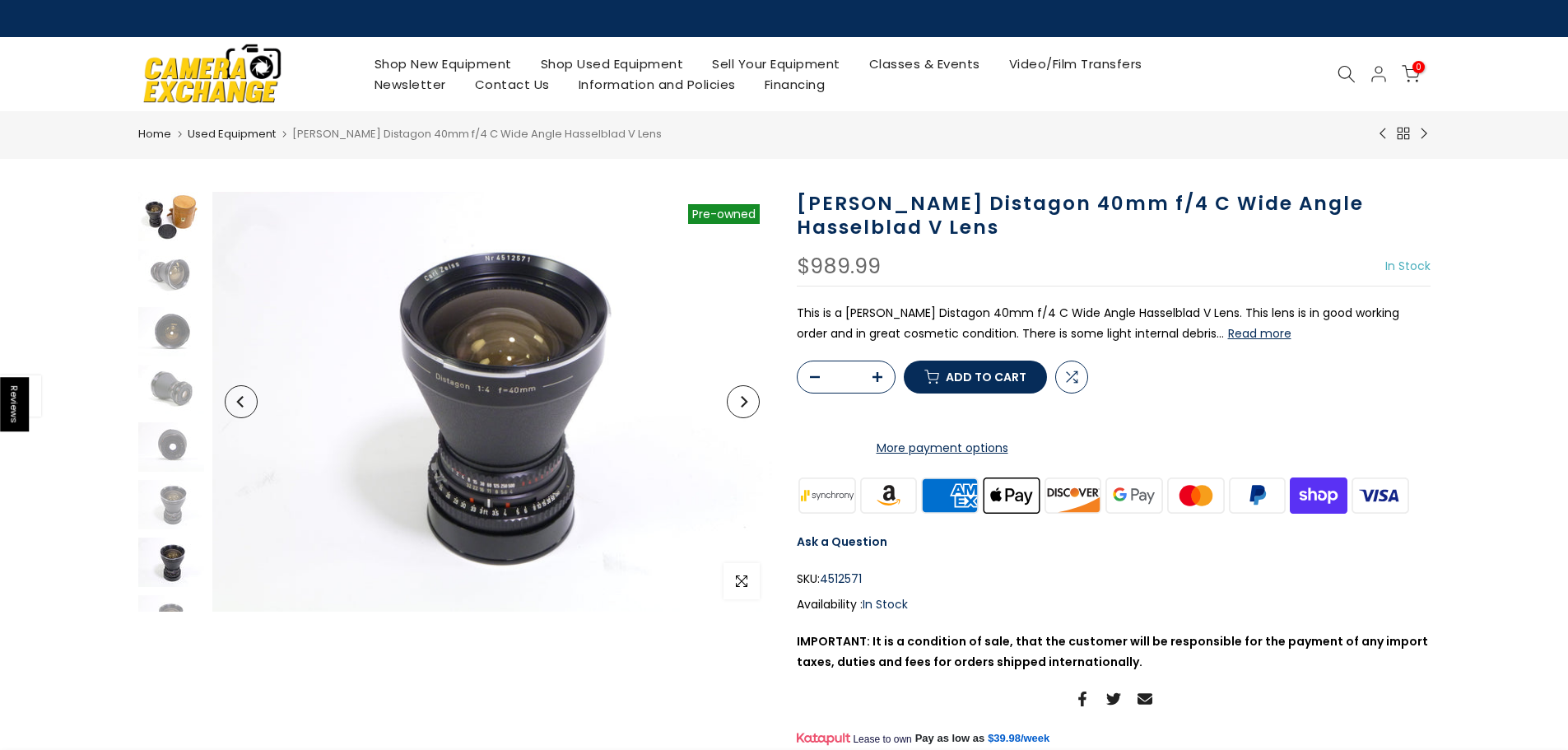
click at [184, 217] on img at bounding box center [171, 217] width 66 height 50
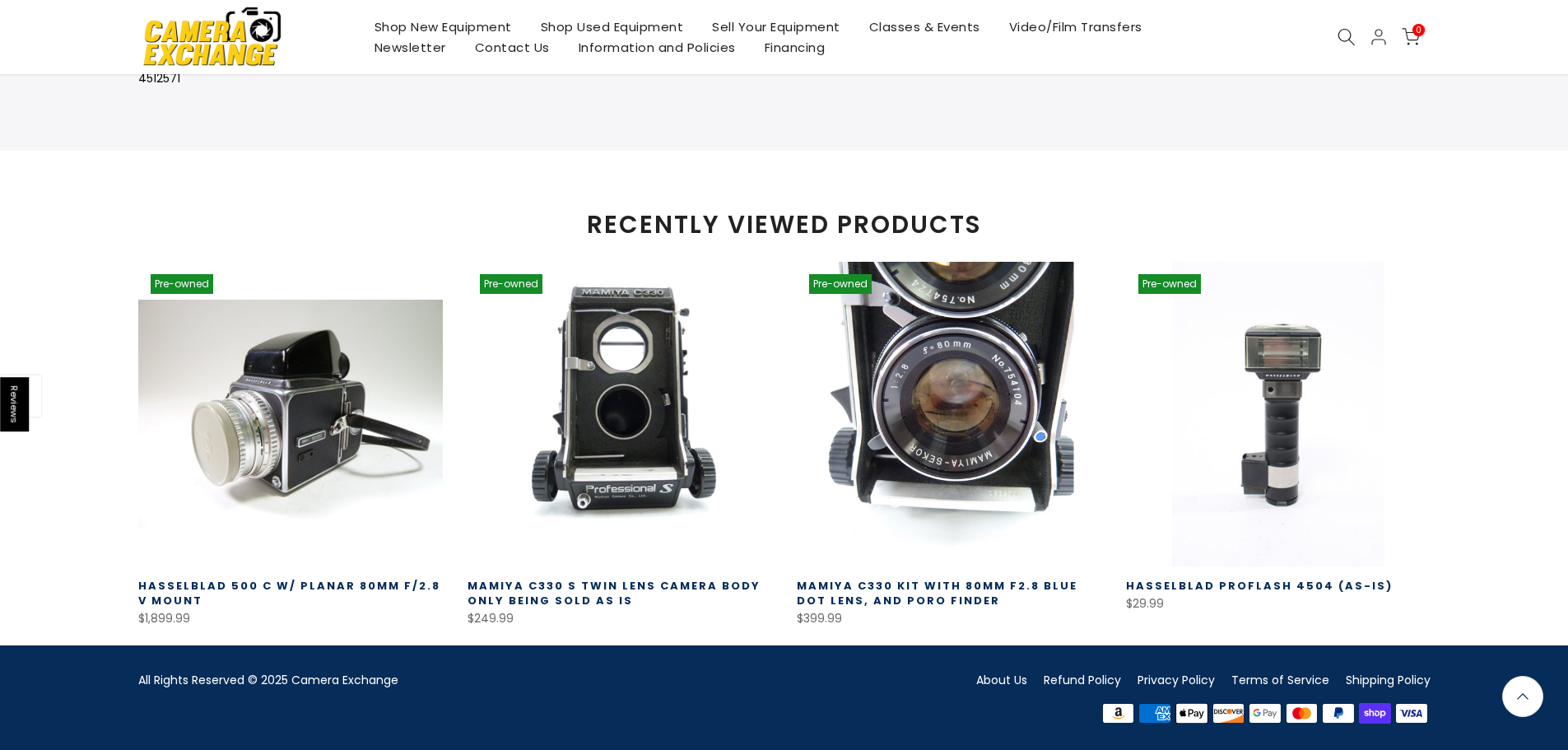
scroll to position [1163, 0]
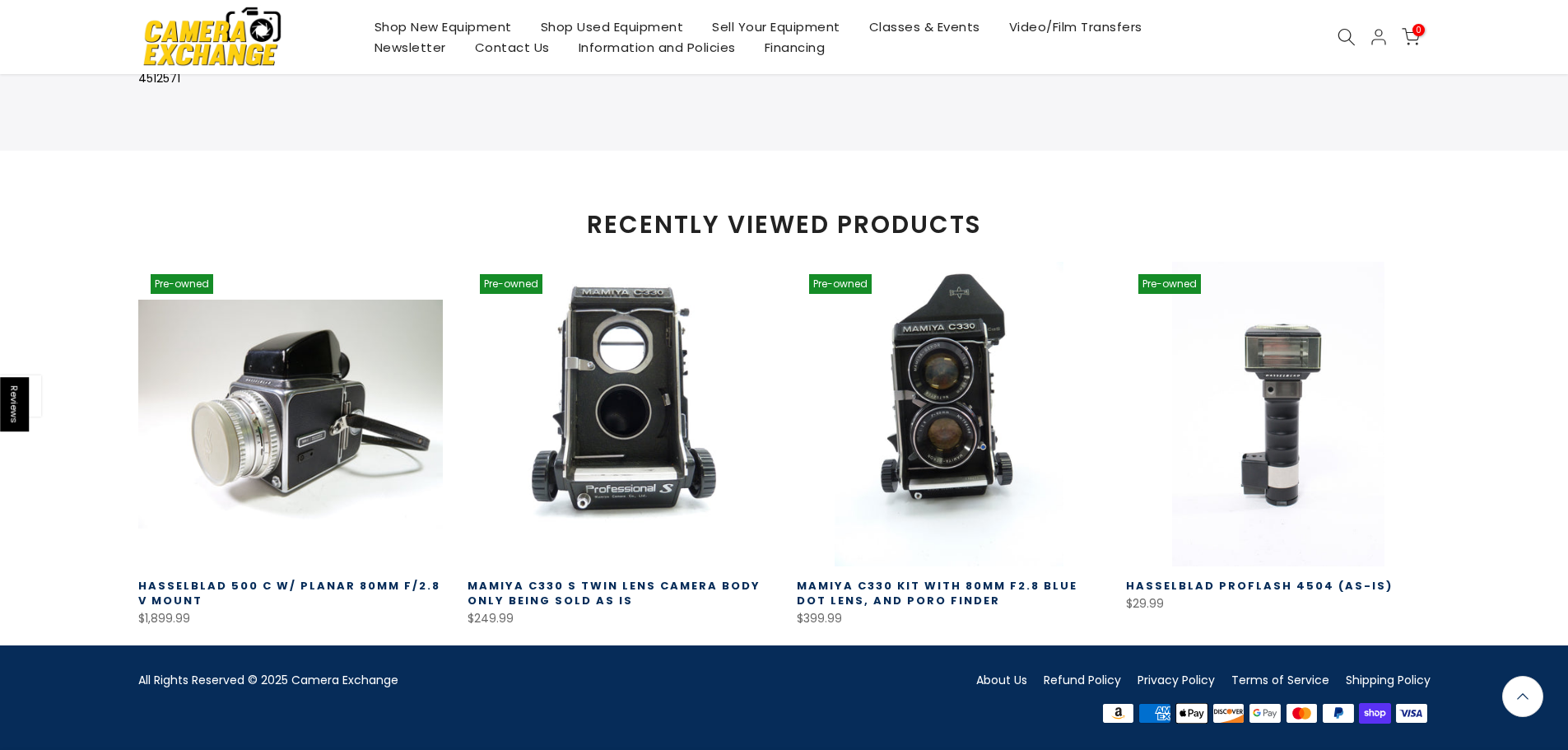
click at [1244, 580] on link "Hasselblad ProFlash 4504 (AS-IS)" at bounding box center [1260, 586] width 267 height 16
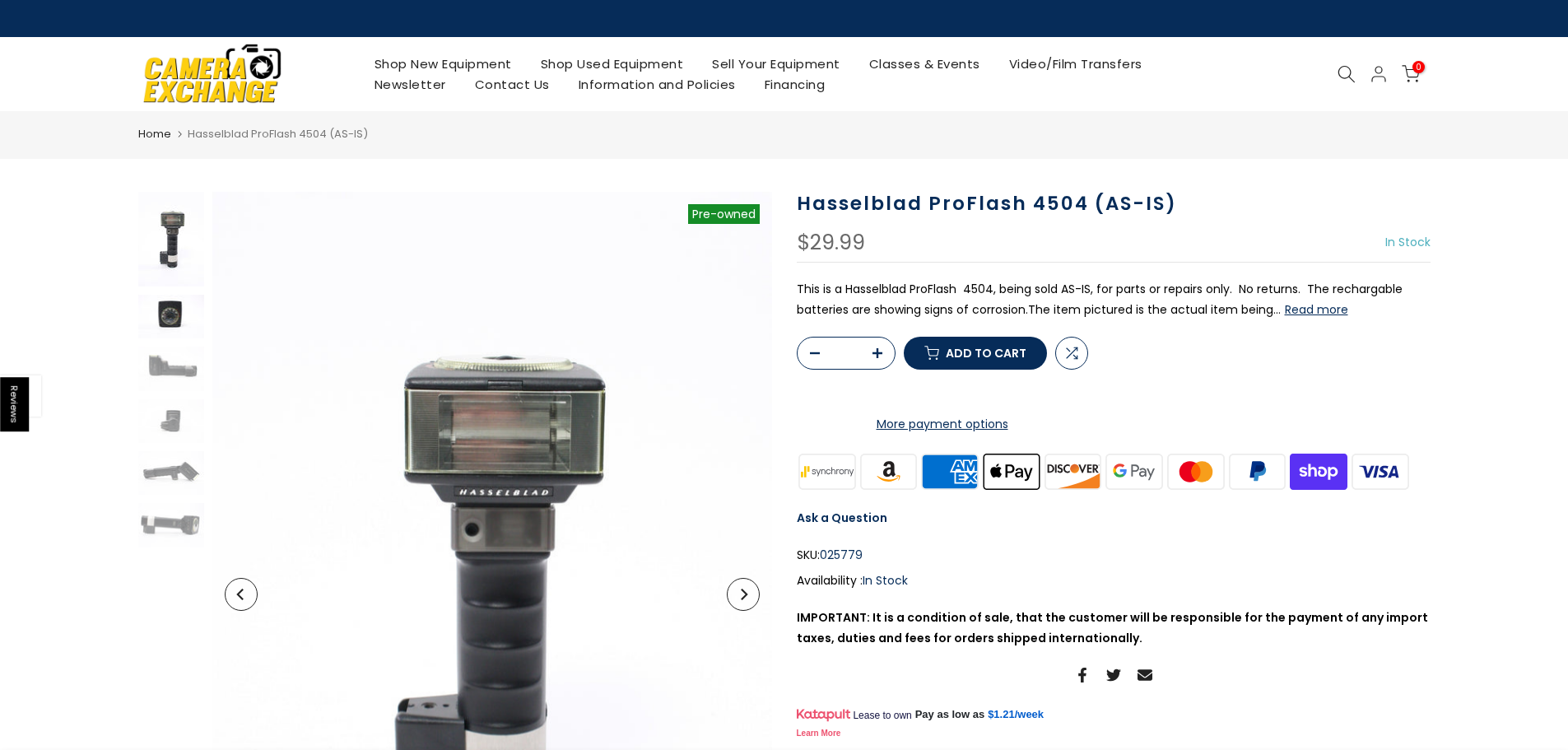
click at [170, 325] on img at bounding box center [171, 316] width 66 height 44
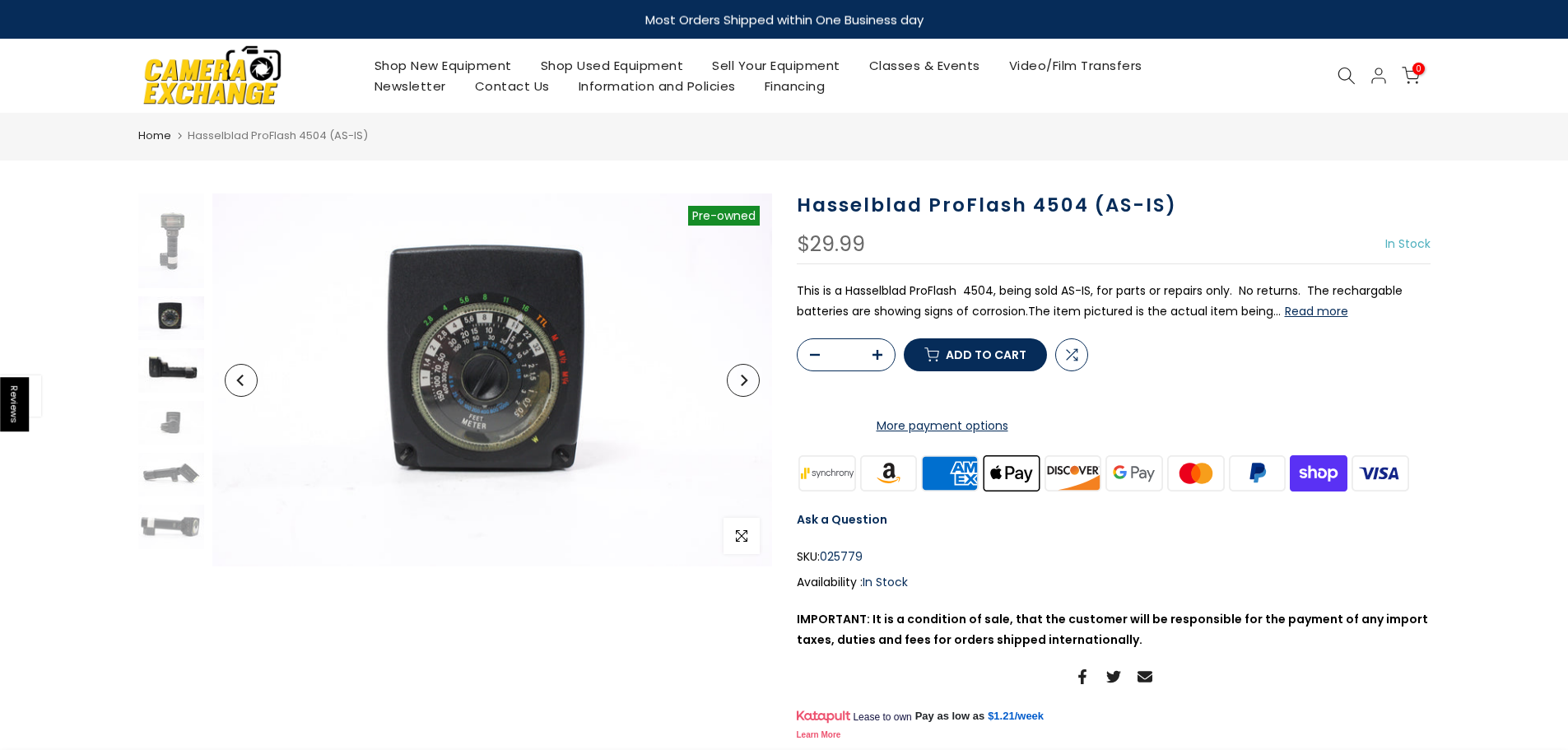
click at [178, 375] on img at bounding box center [171, 370] width 66 height 44
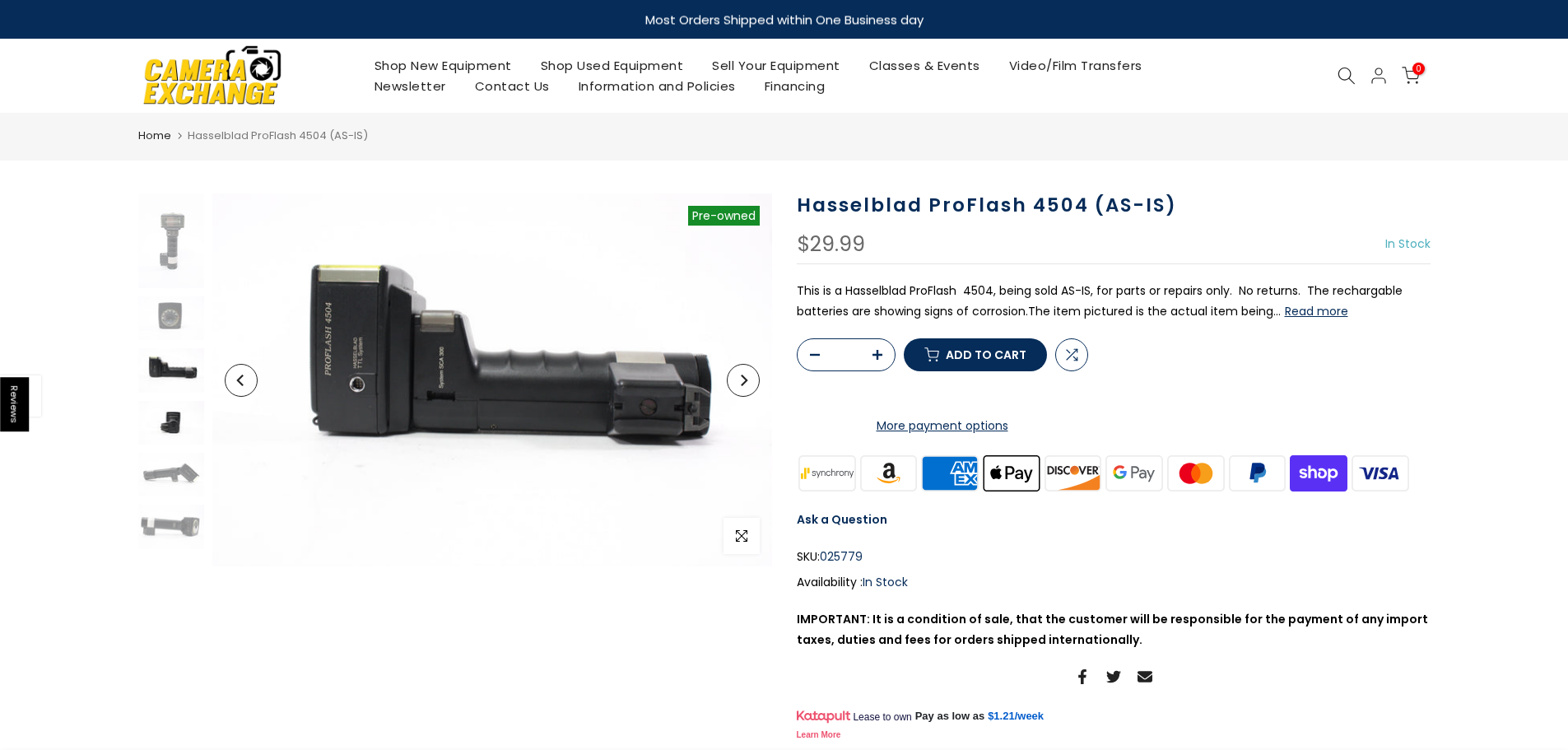
click at [166, 414] on img at bounding box center [171, 423] width 66 height 44
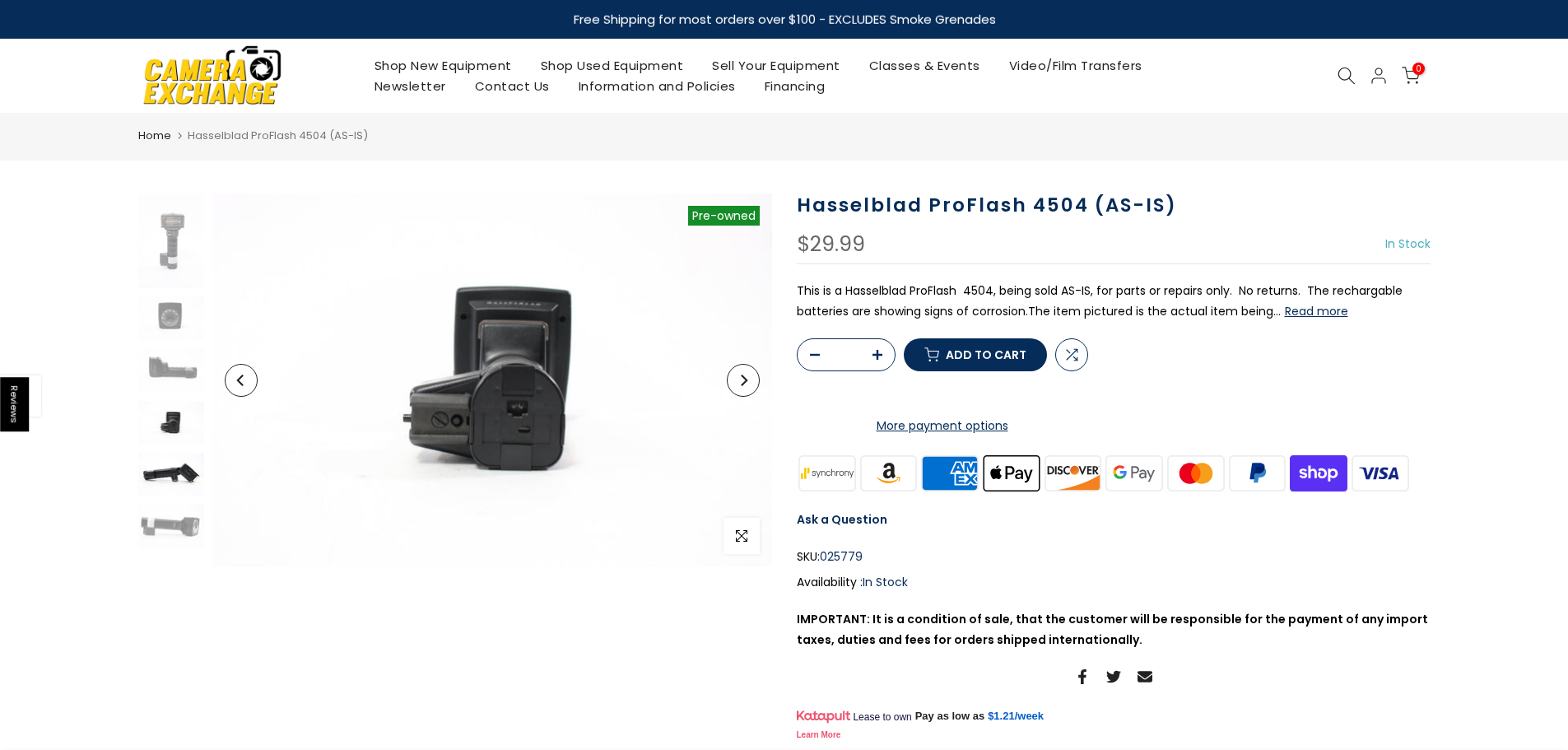
click at [167, 468] on img at bounding box center [171, 474] width 66 height 44
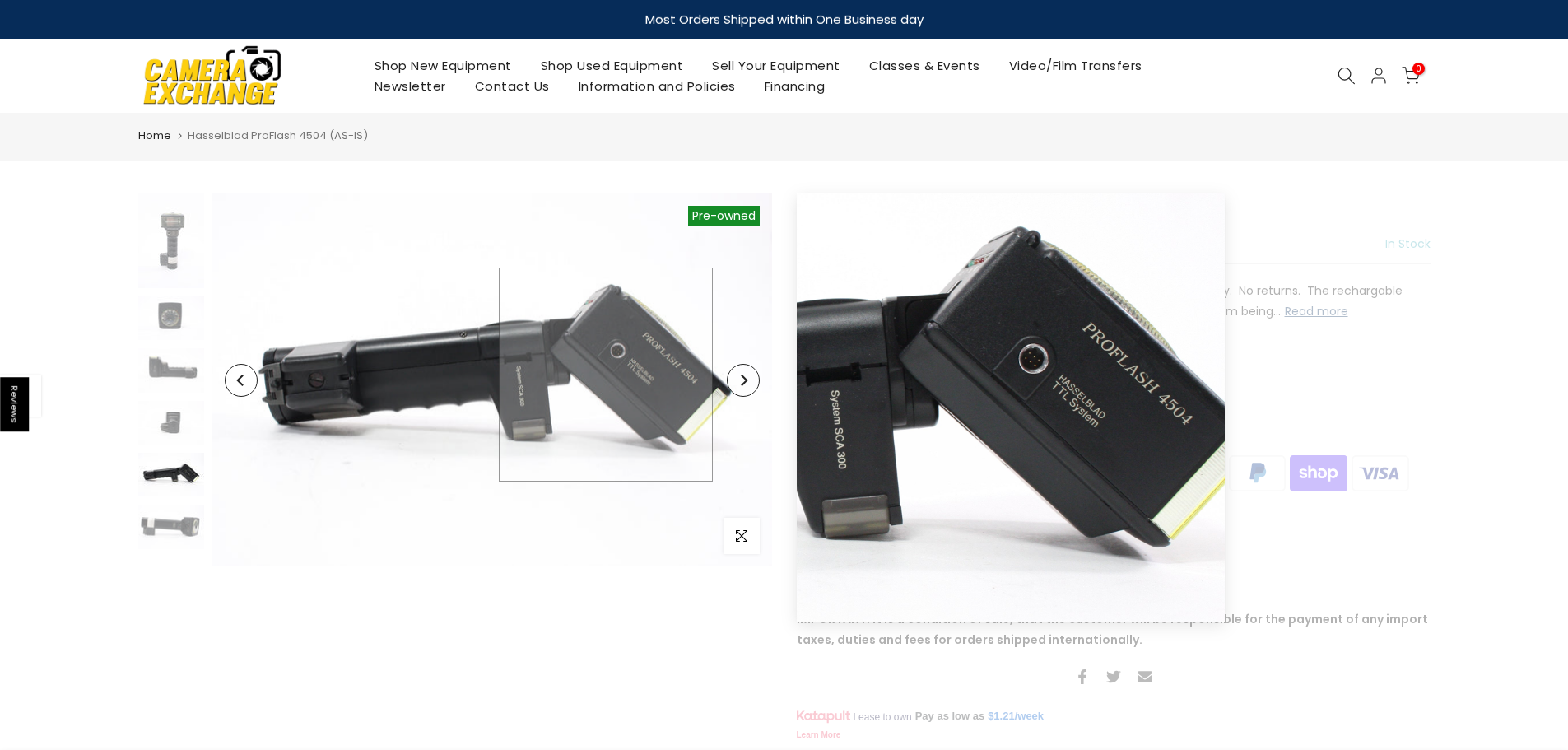
click at [606, 375] on img at bounding box center [492, 379] width 560 height 373
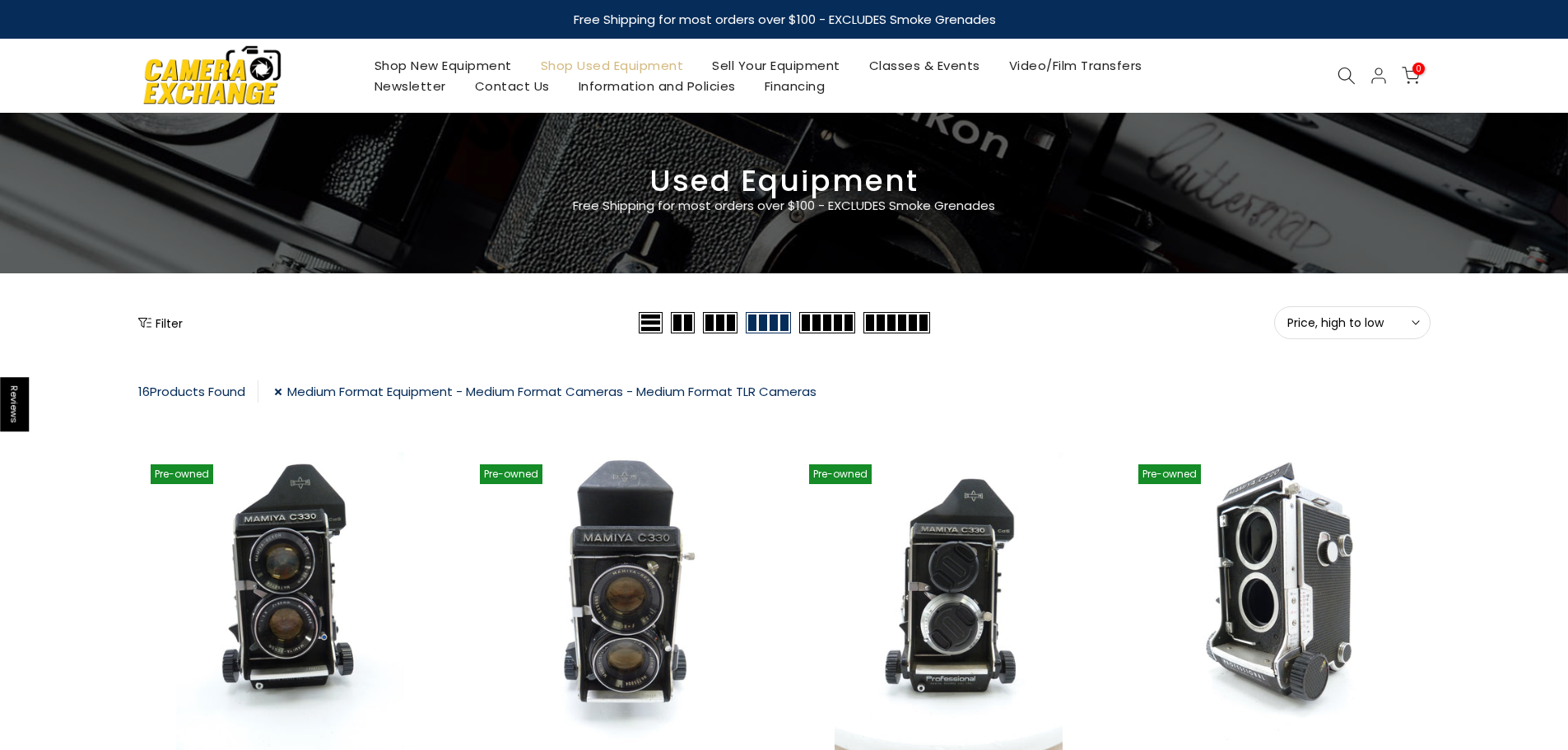
click at [1313, 326] on span "Price, high to low" at bounding box center [1352, 322] width 130 height 15
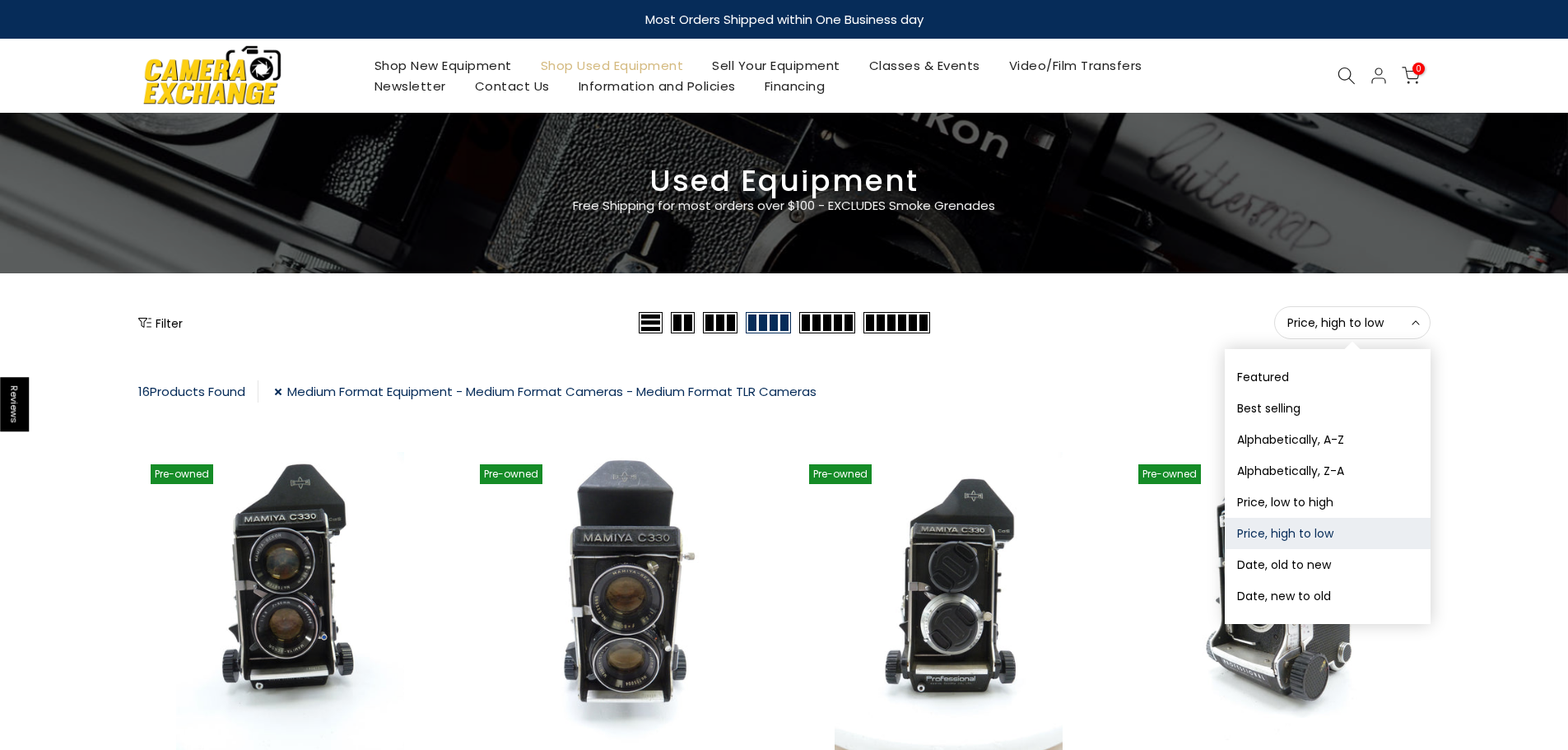
click at [590, 63] on link "Shop Used Equipment" at bounding box center [612, 65] width 172 height 21
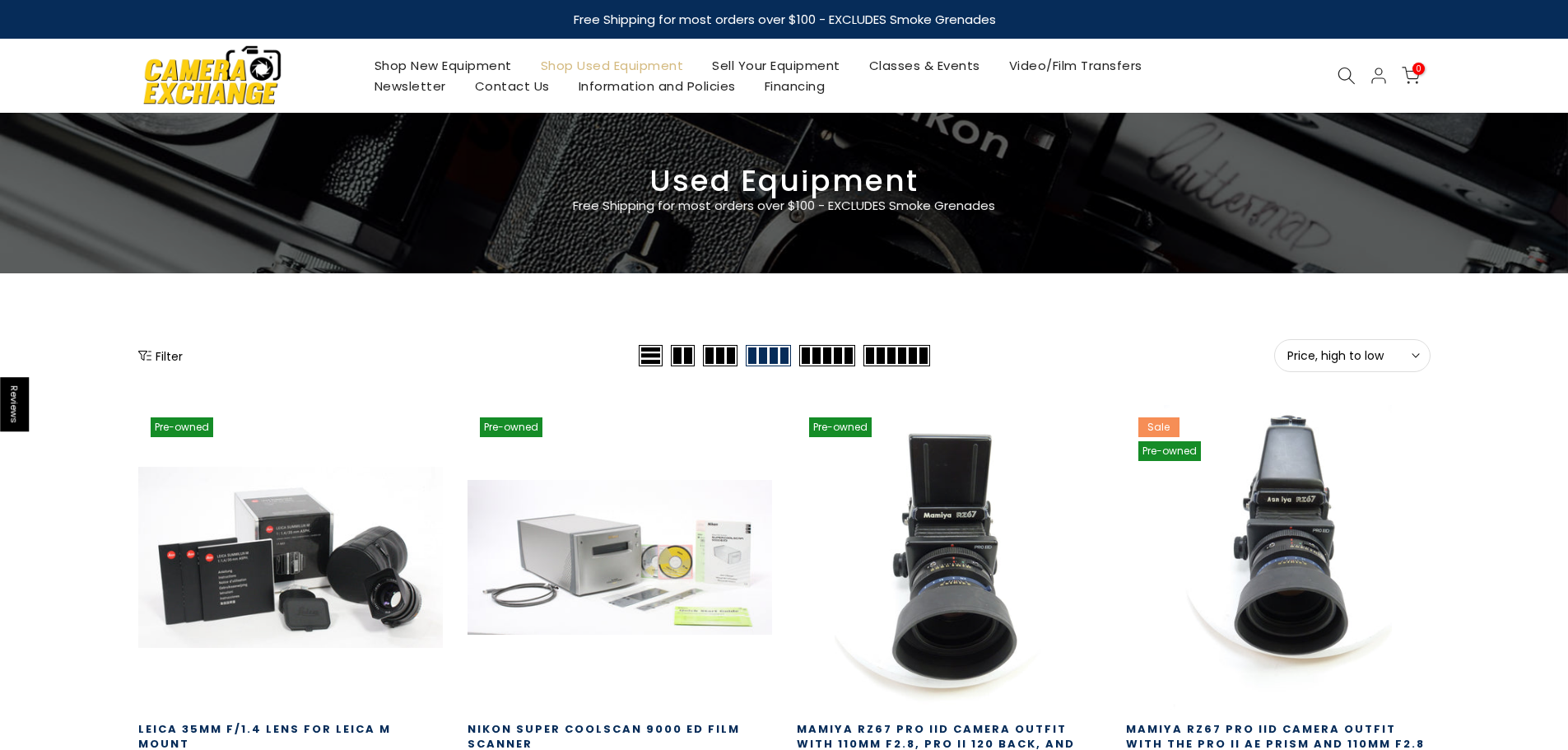
click at [1355, 352] on span "Price, high to low" at bounding box center [1352, 355] width 130 height 15
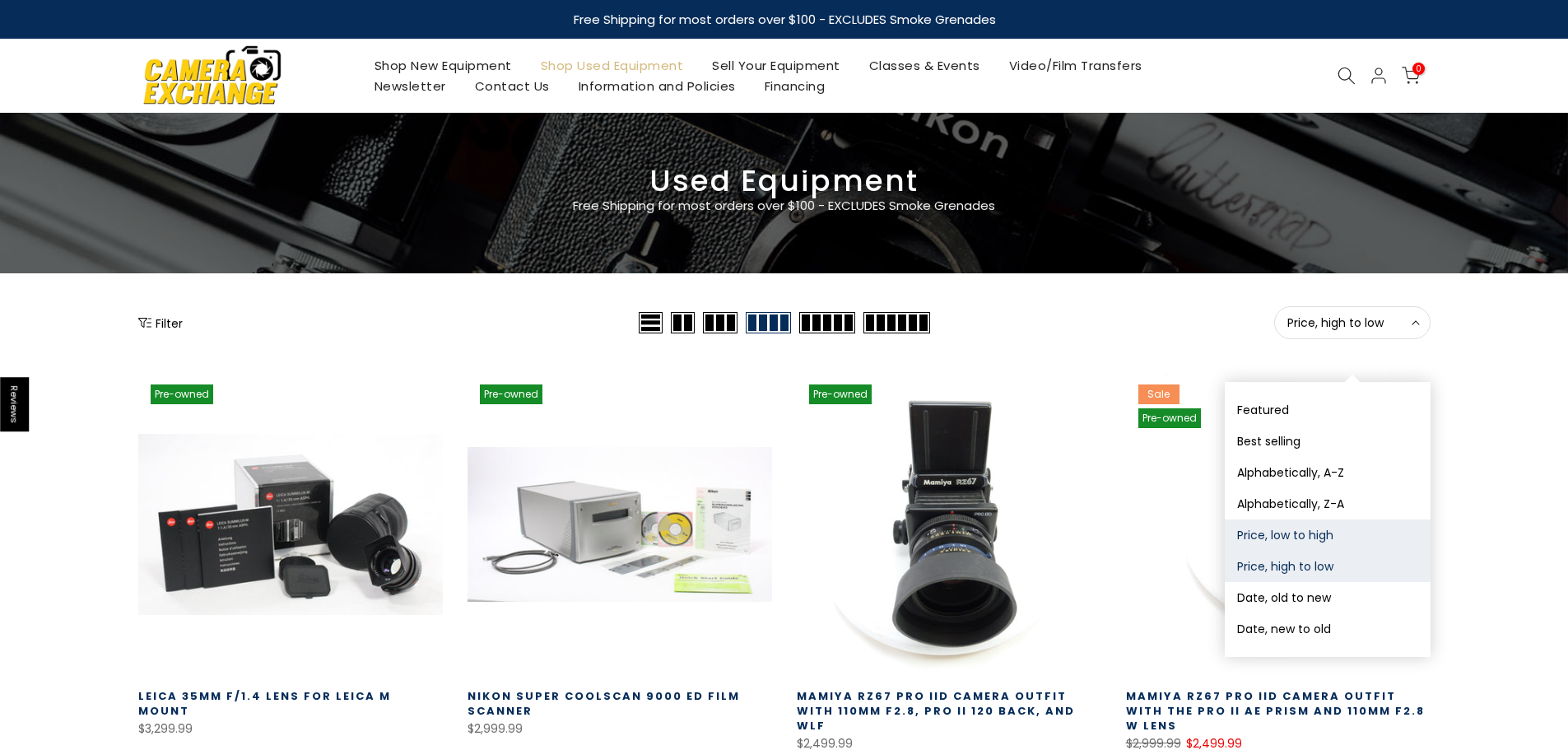
click at [1286, 541] on button "Price, low to high" at bounding box center [1327, 534] width 206 height 31
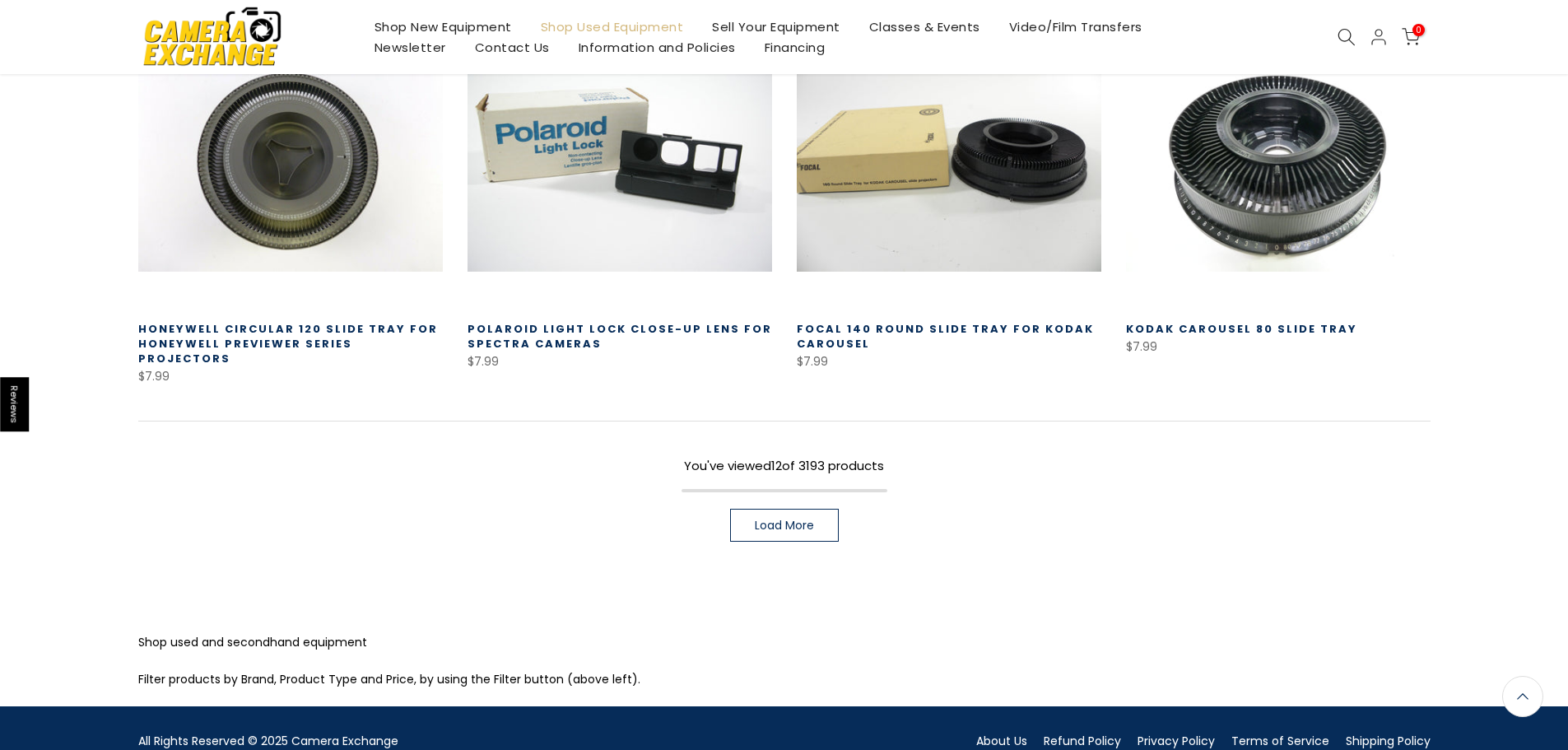
scroll to position [1194, 0]
click at [800, 508] on link "Load More" at bounding box center [784, 524] width 108 height 33
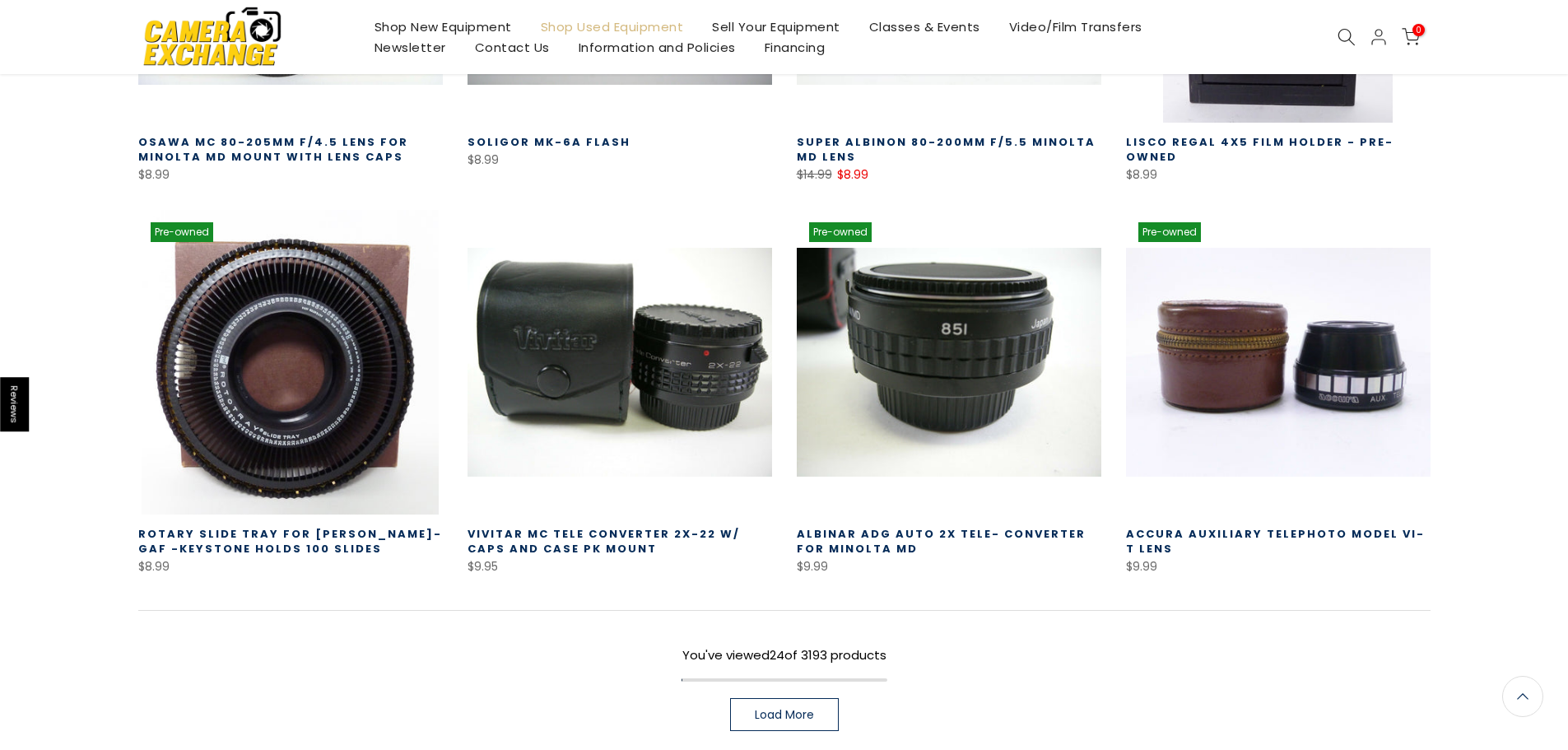
scroll to position [2183, 0]
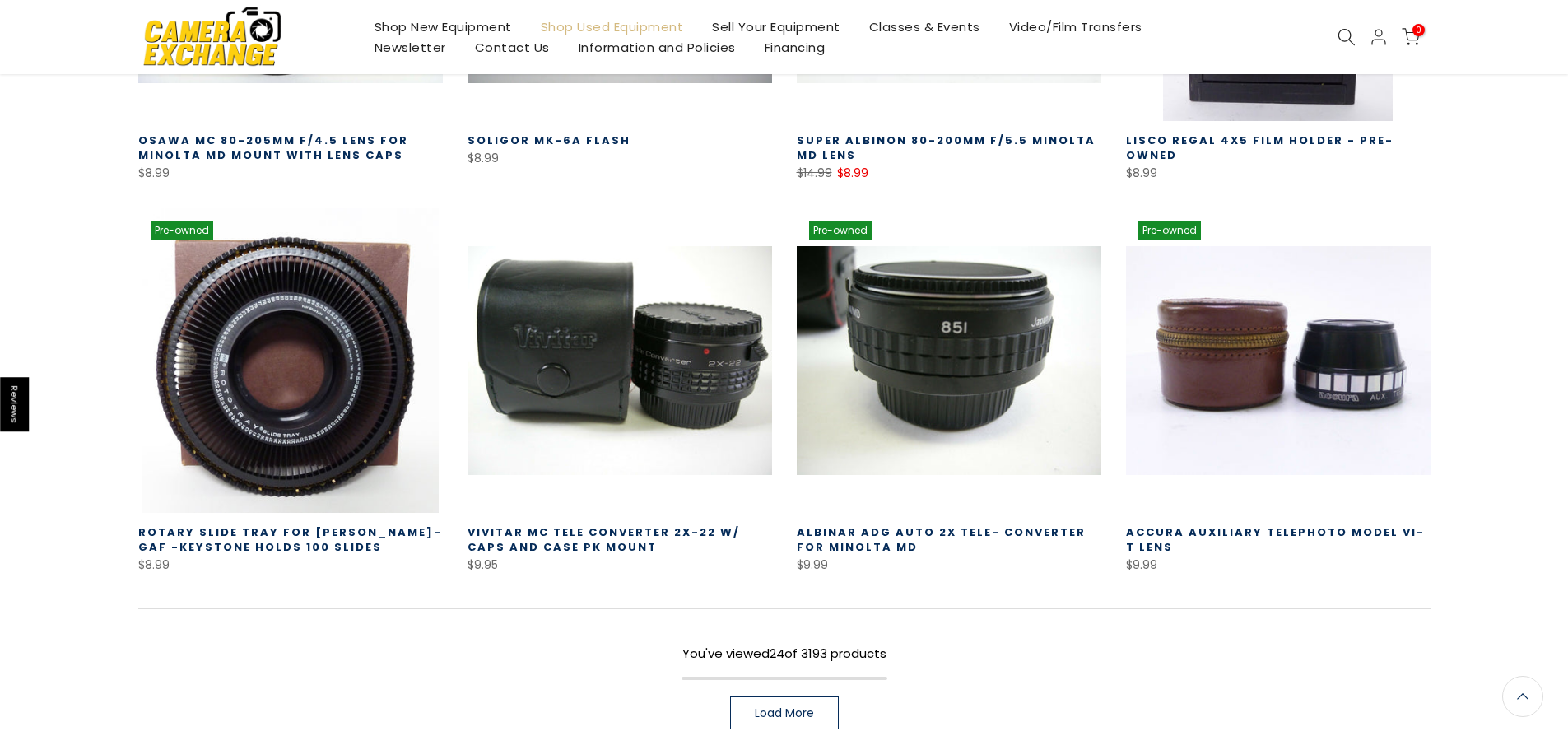
click at [804, 707] on span "Load More" at bounding box center [785, 713] width 60 height 12
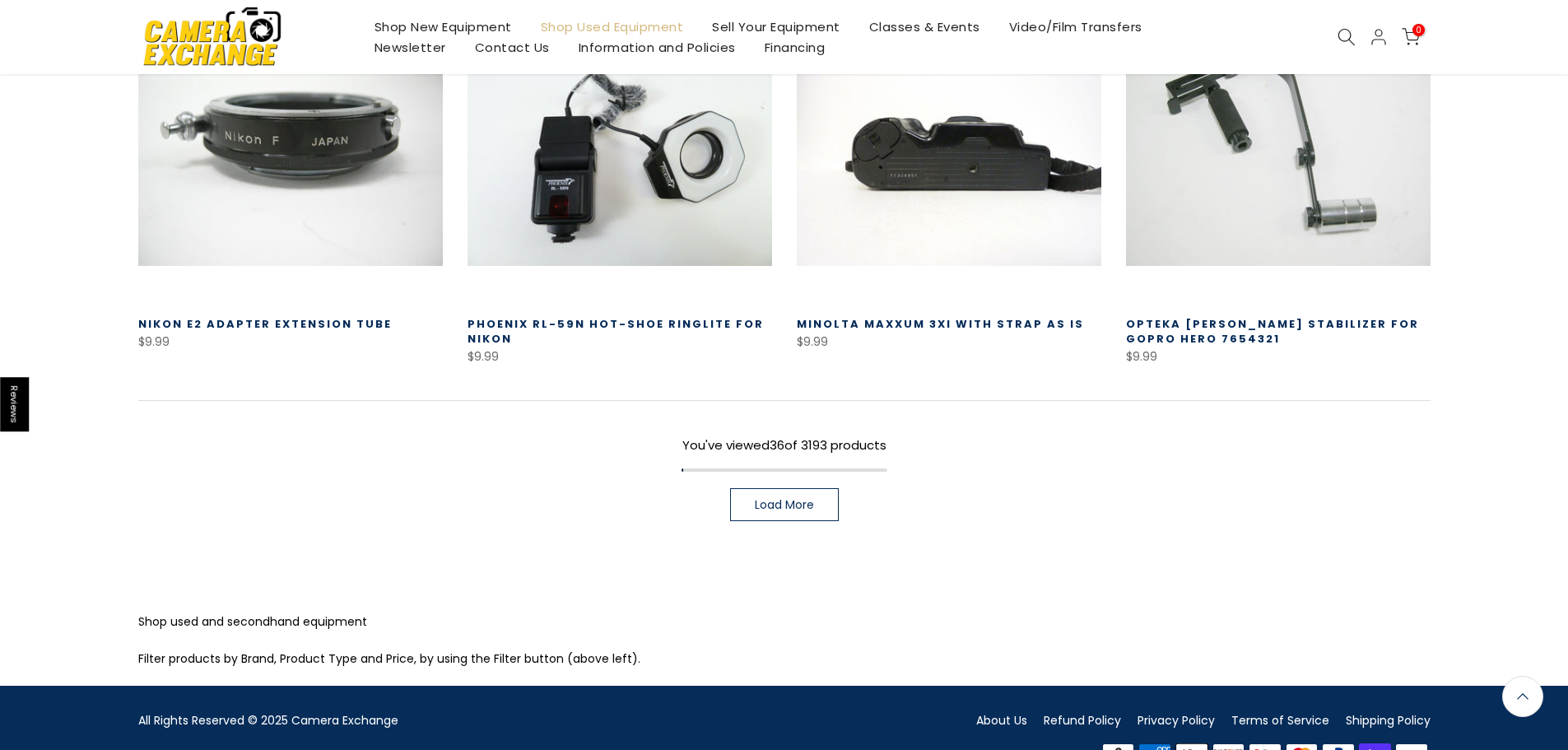
scroll to position [3581, 0]
click at [795, 488] on link "Load More" at bounding box center [784, 504] width 108 height 33
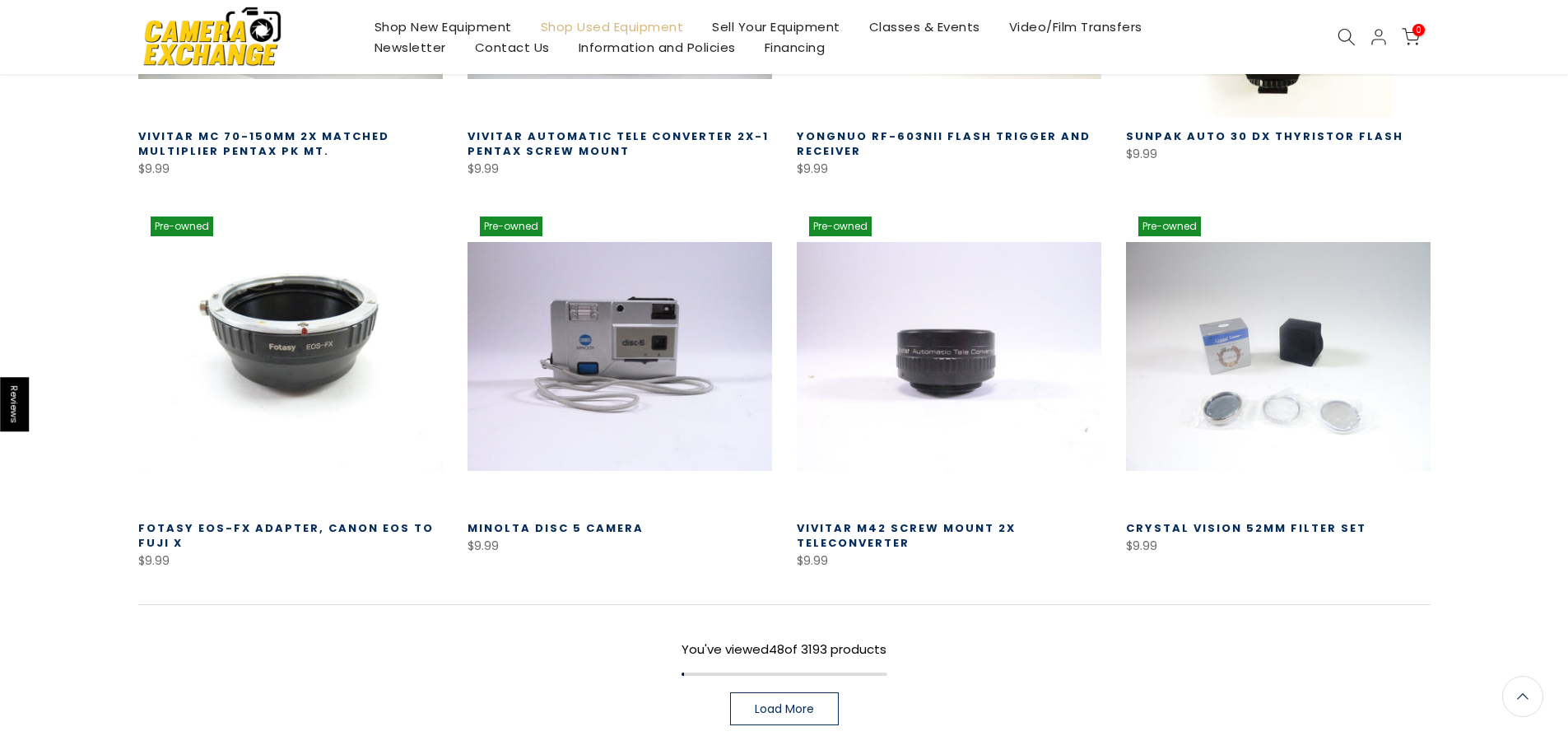
scroll to position [4571, 0]
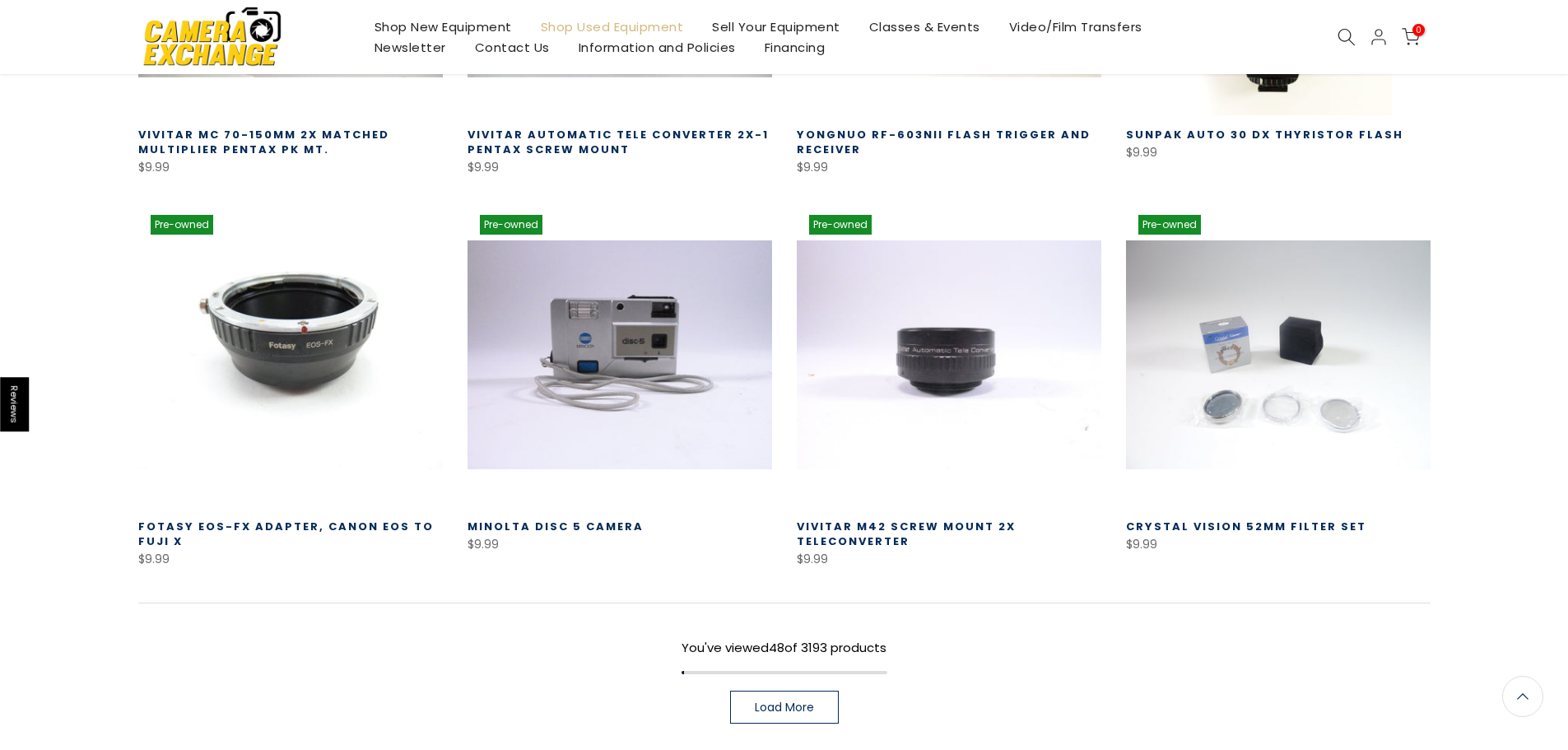
click at [812, 690] on link "Load More" at bounding box center [784, 706] width 108 height 33
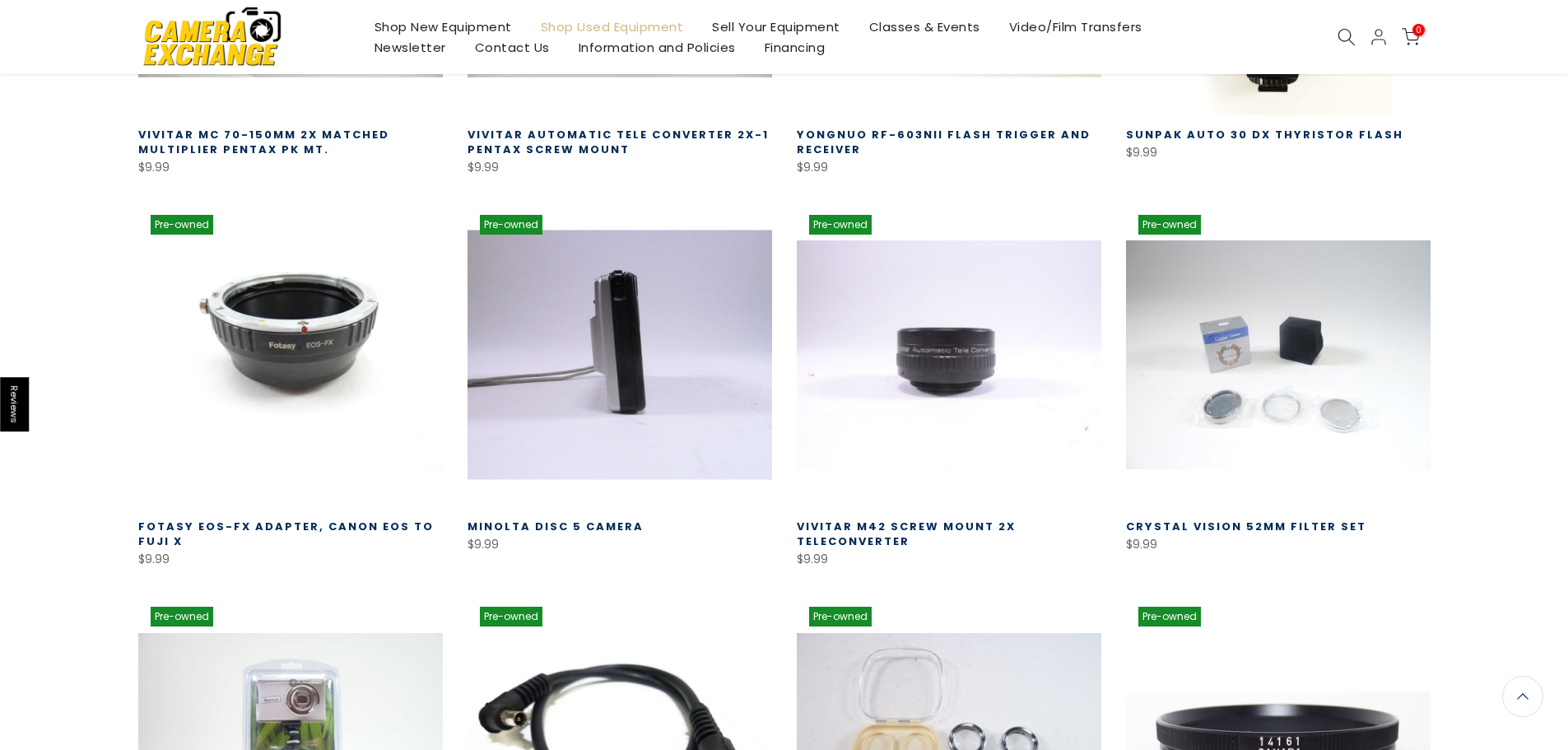
drag, startPoint x: 717, startPoint y: 142, endPoint x: 718, endPoint y: 196, distance: 54.0
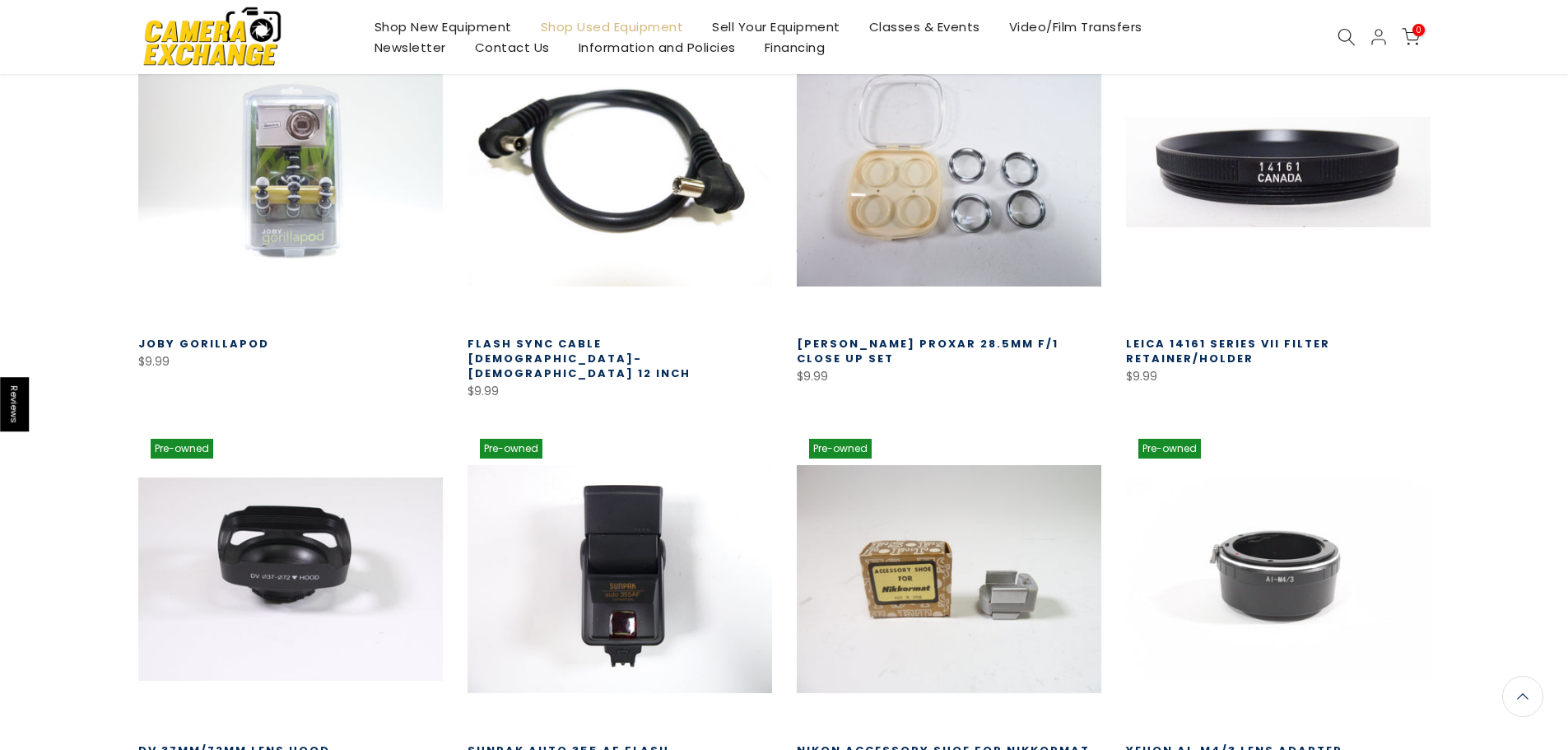
scroll to position [5147, 0]
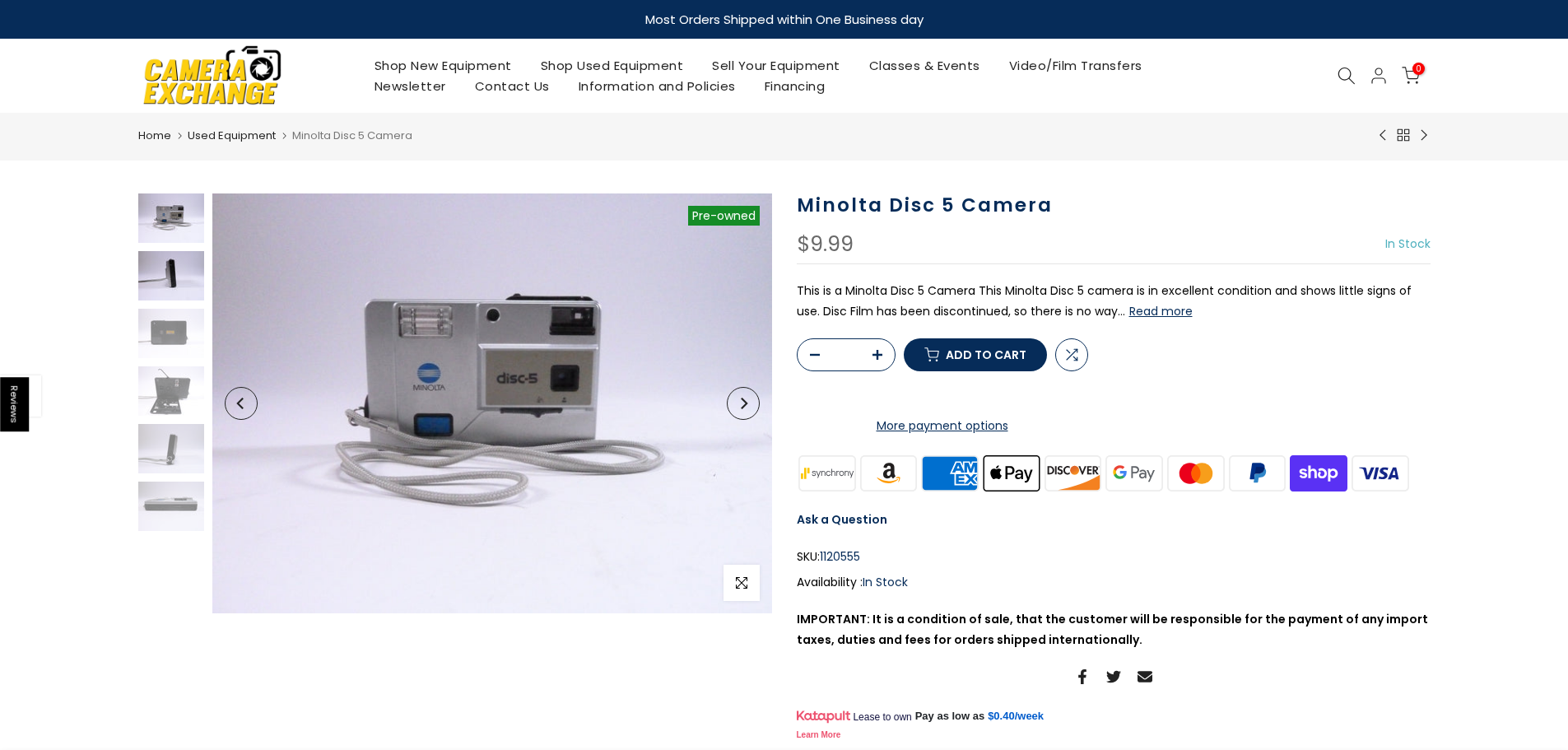
click at [169, 281] on img at bounding box center [171, 276] width 66 height 50
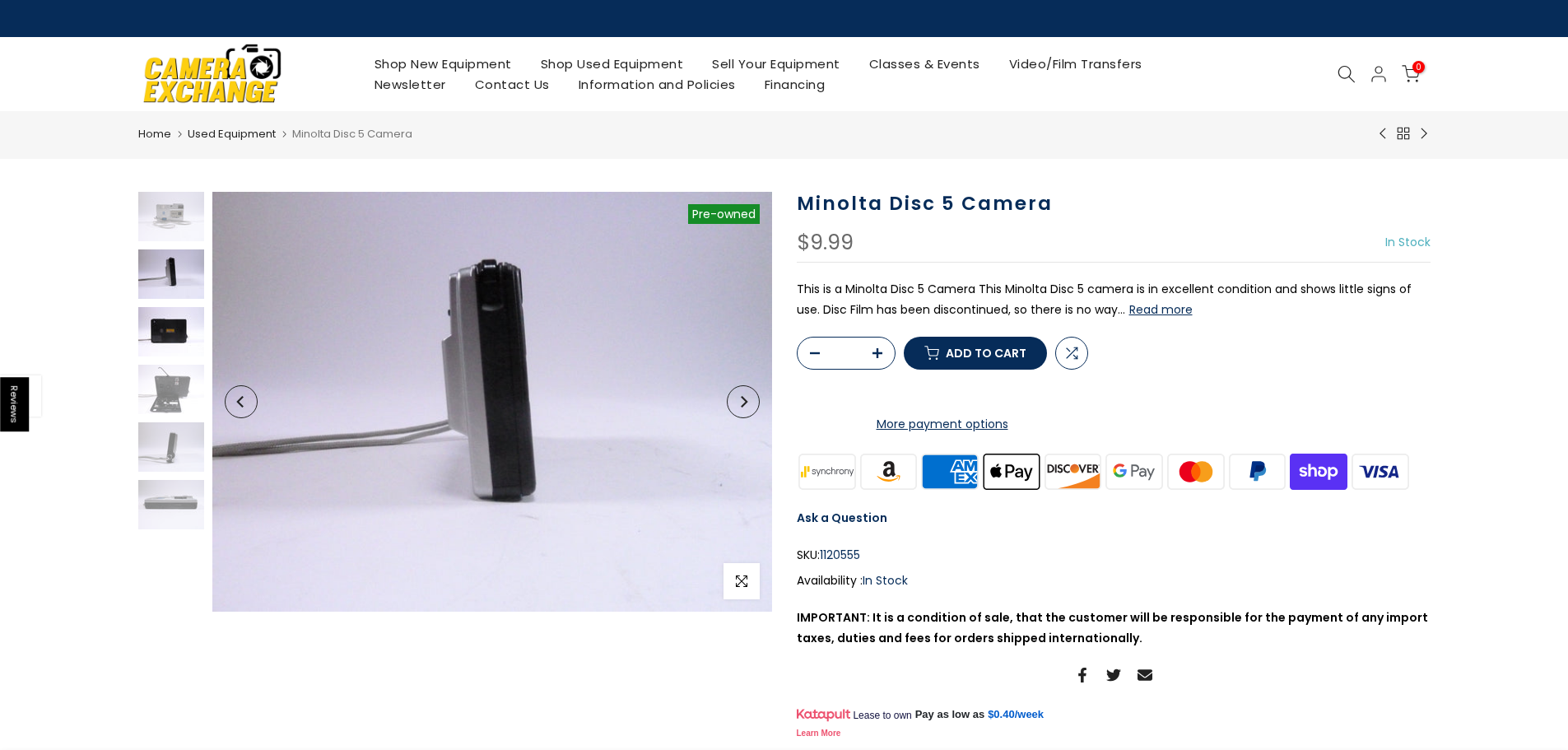
click at [177, 328] on img at bounding box center [171, 332] width 66 height 50
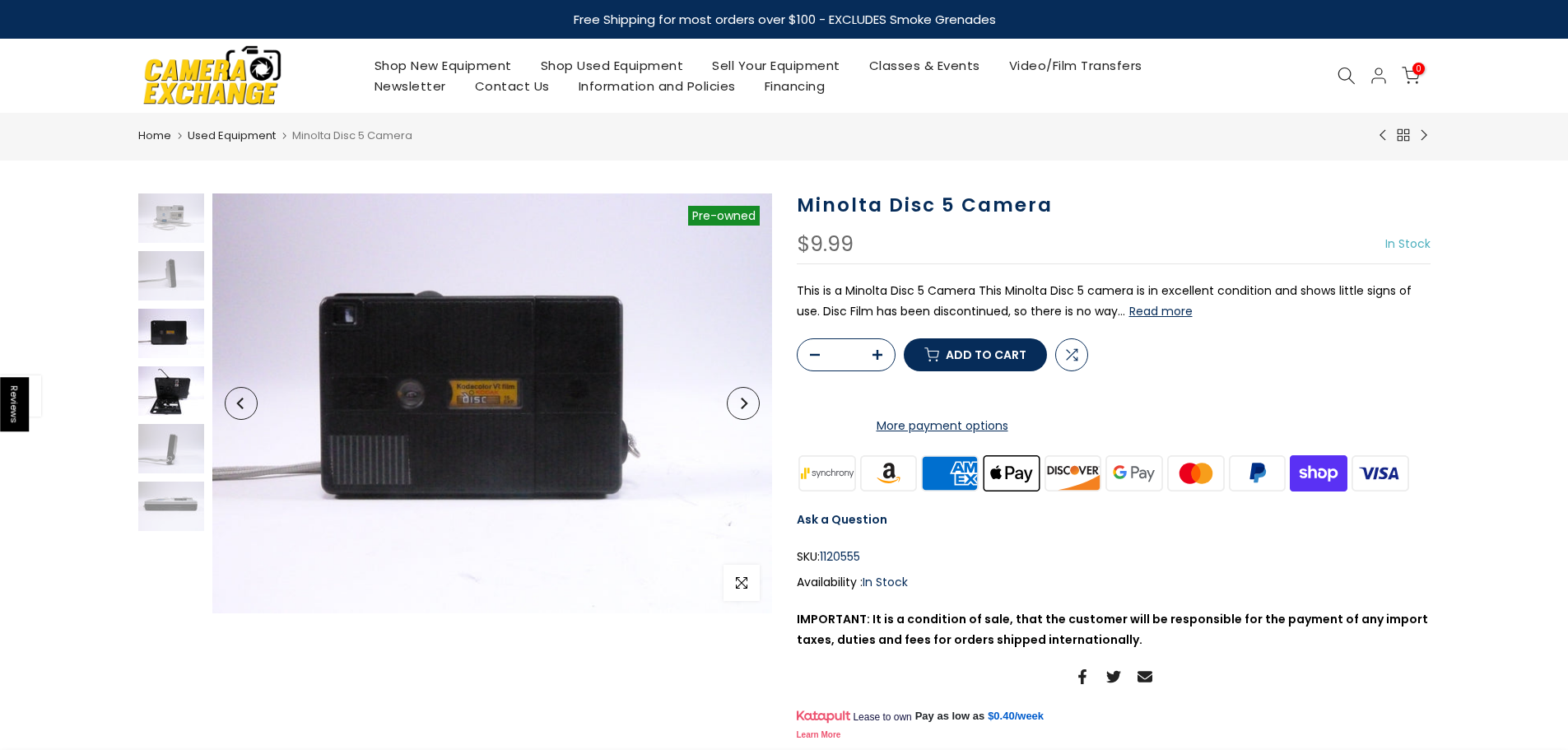
click at [169, 377] on img at bounding box center [171, 391] width 66 height 50
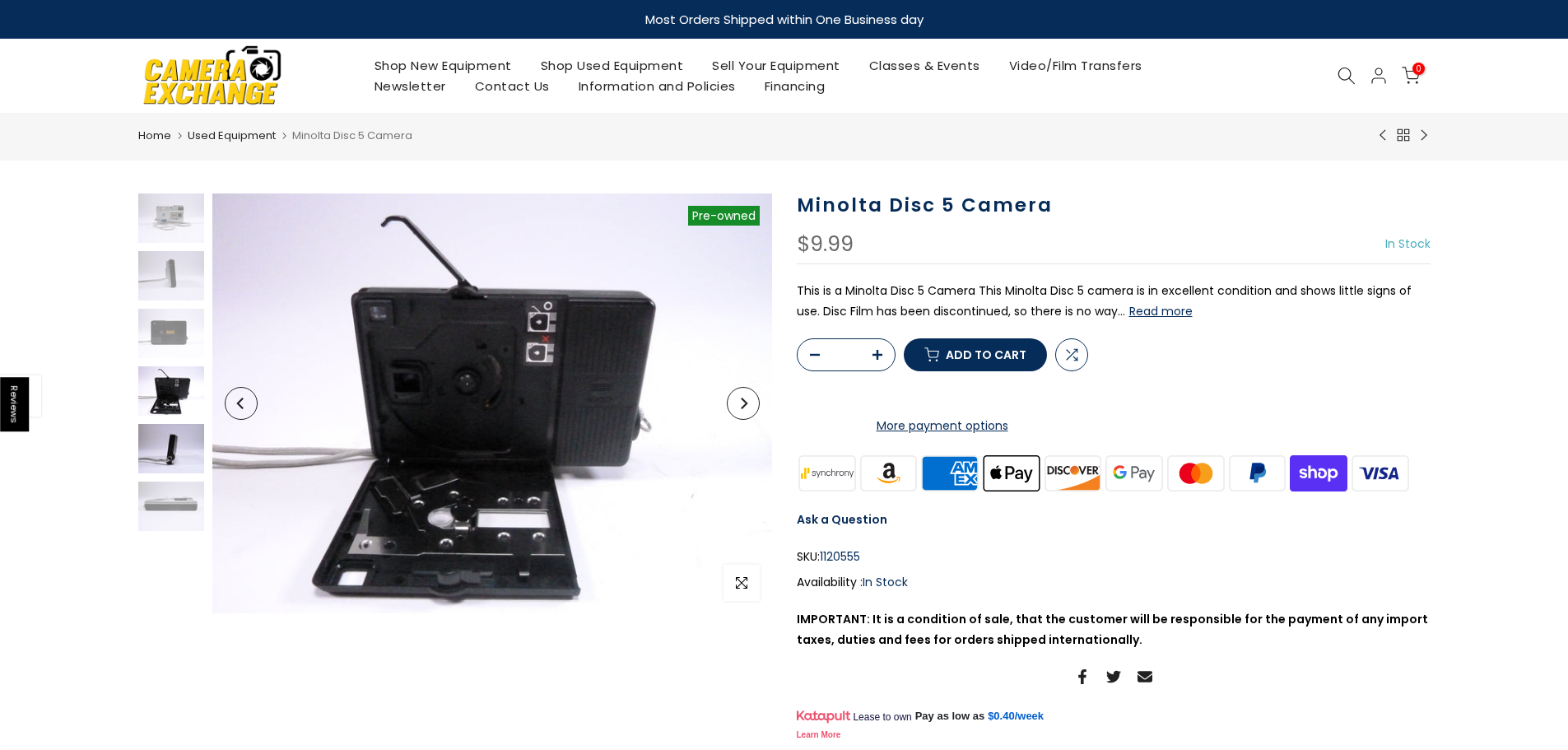
click at [148, 457] on img at bounding box center [171, 449] width 66 height 50
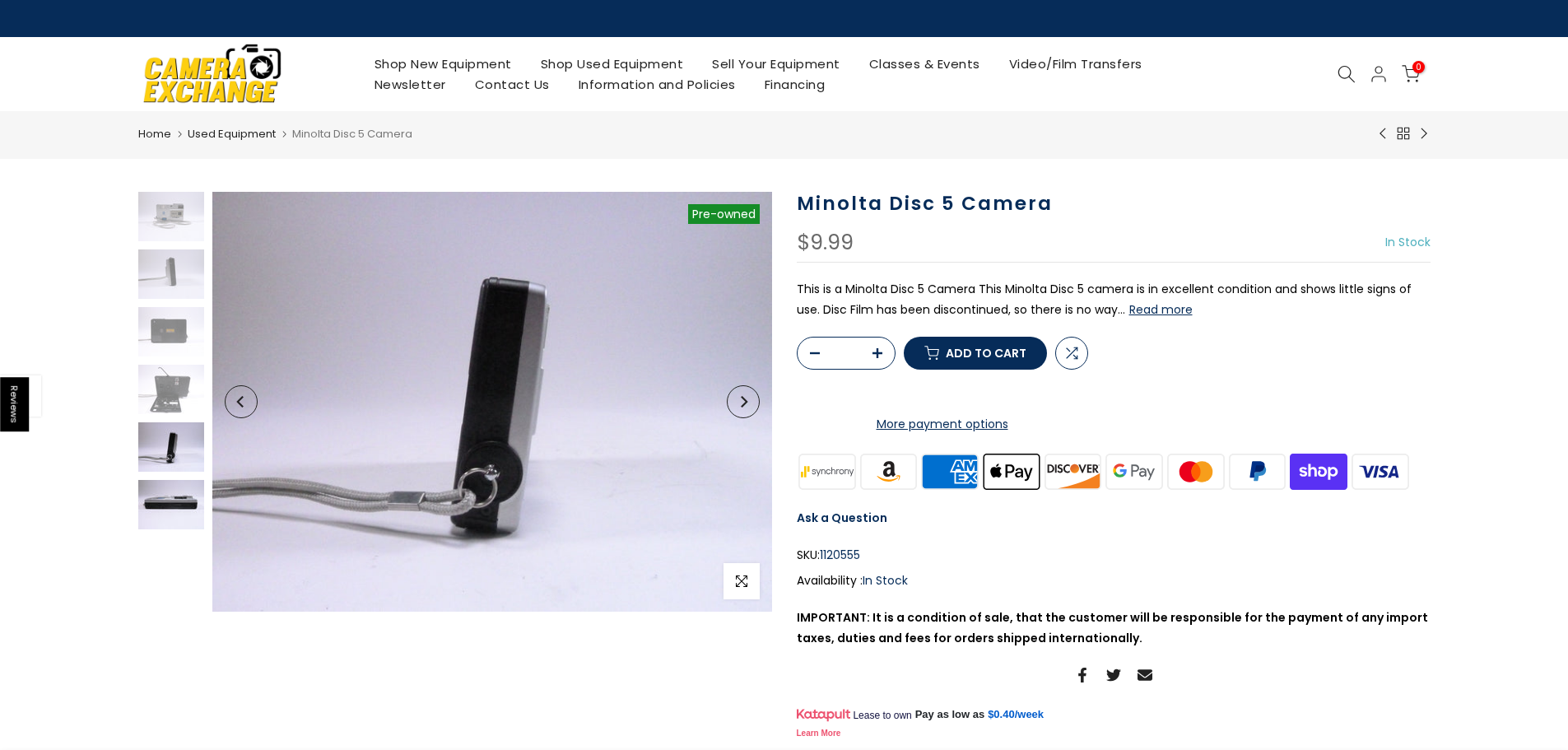
click at [171, 506] on img at bounding box center [171, 504] width 66 height 50
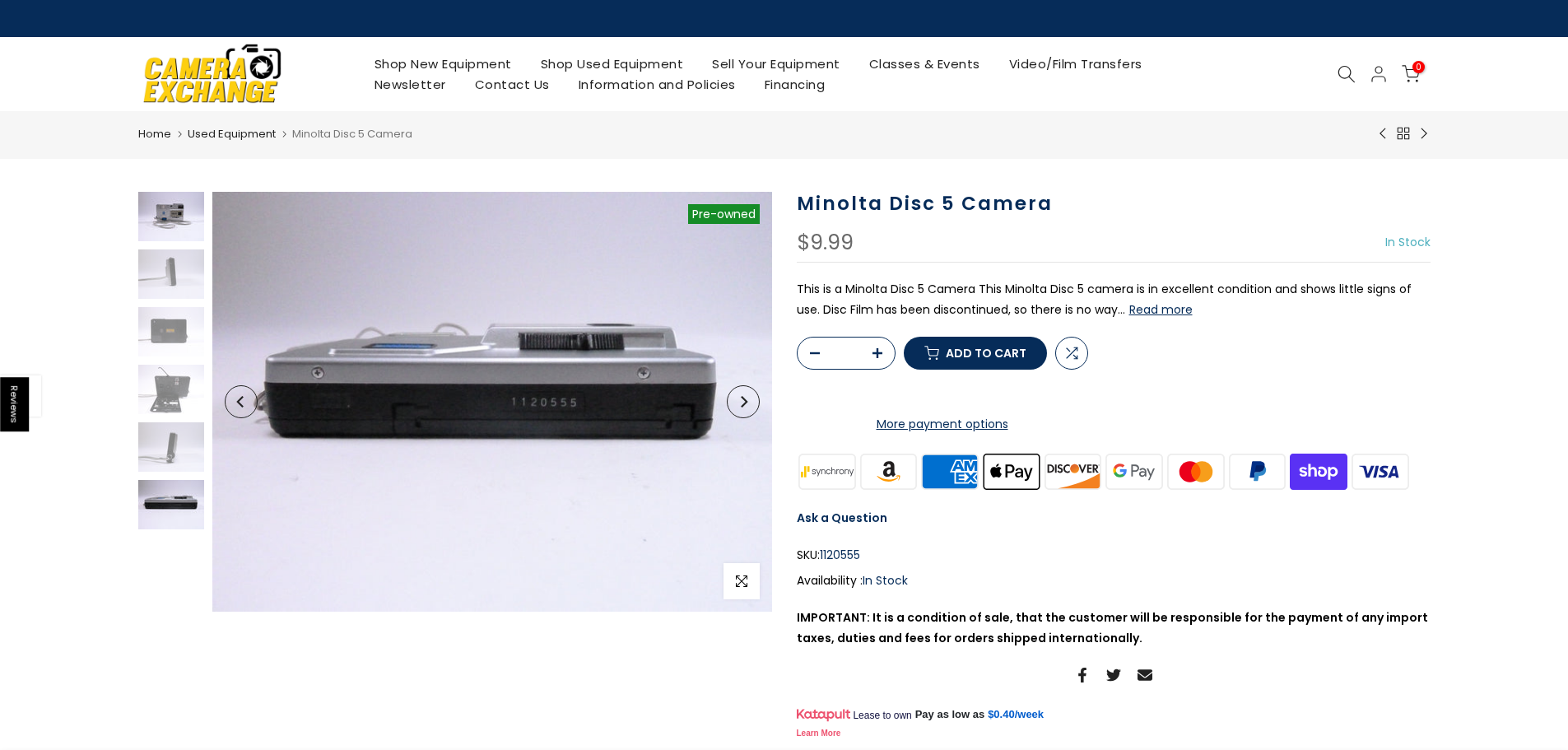
click at [162, 230] on img at bounding box center [171, 217] width 66 height 50
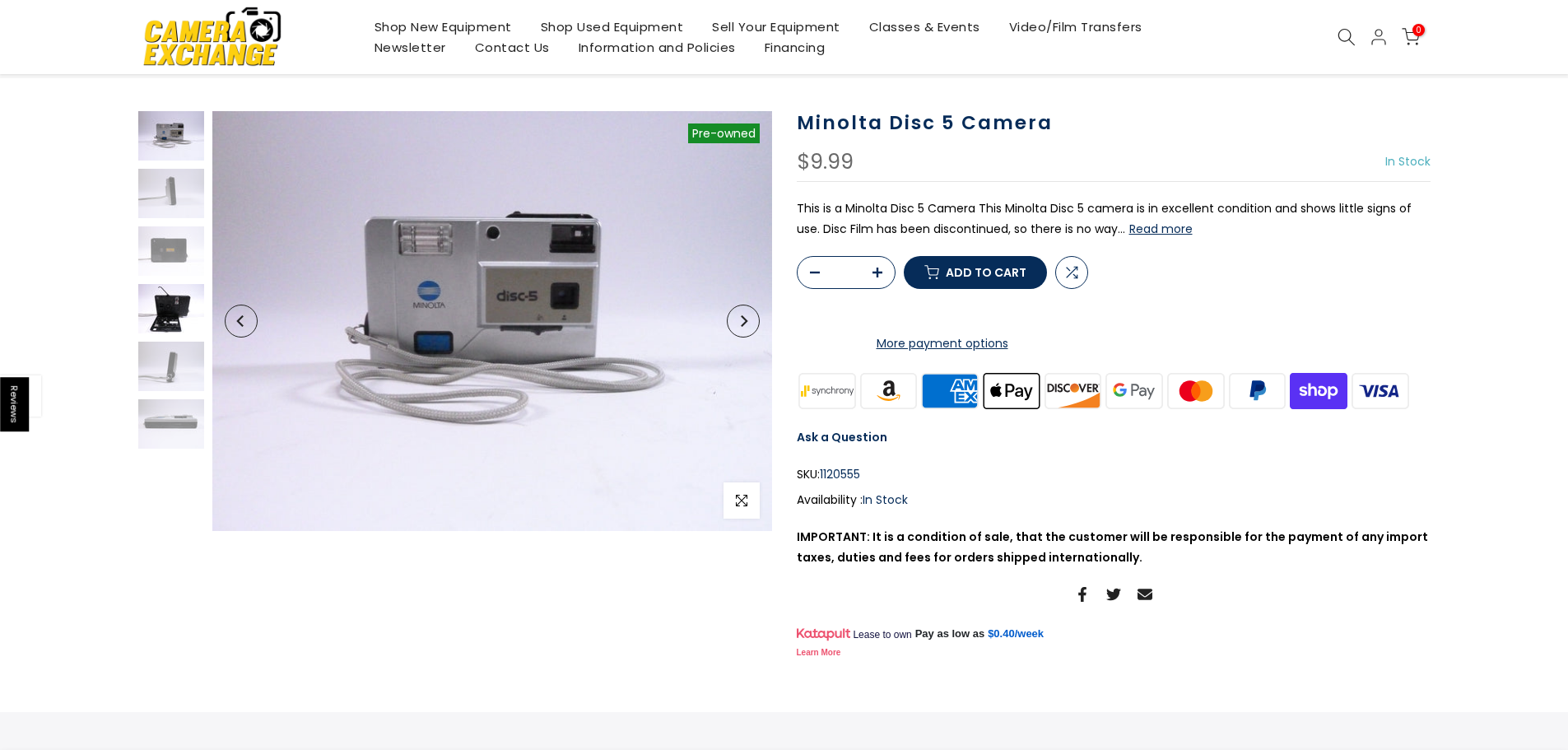
scroll to position [81, 0]
click at [181, 303] on img at bounding box center [171, 309] width 66 height 50
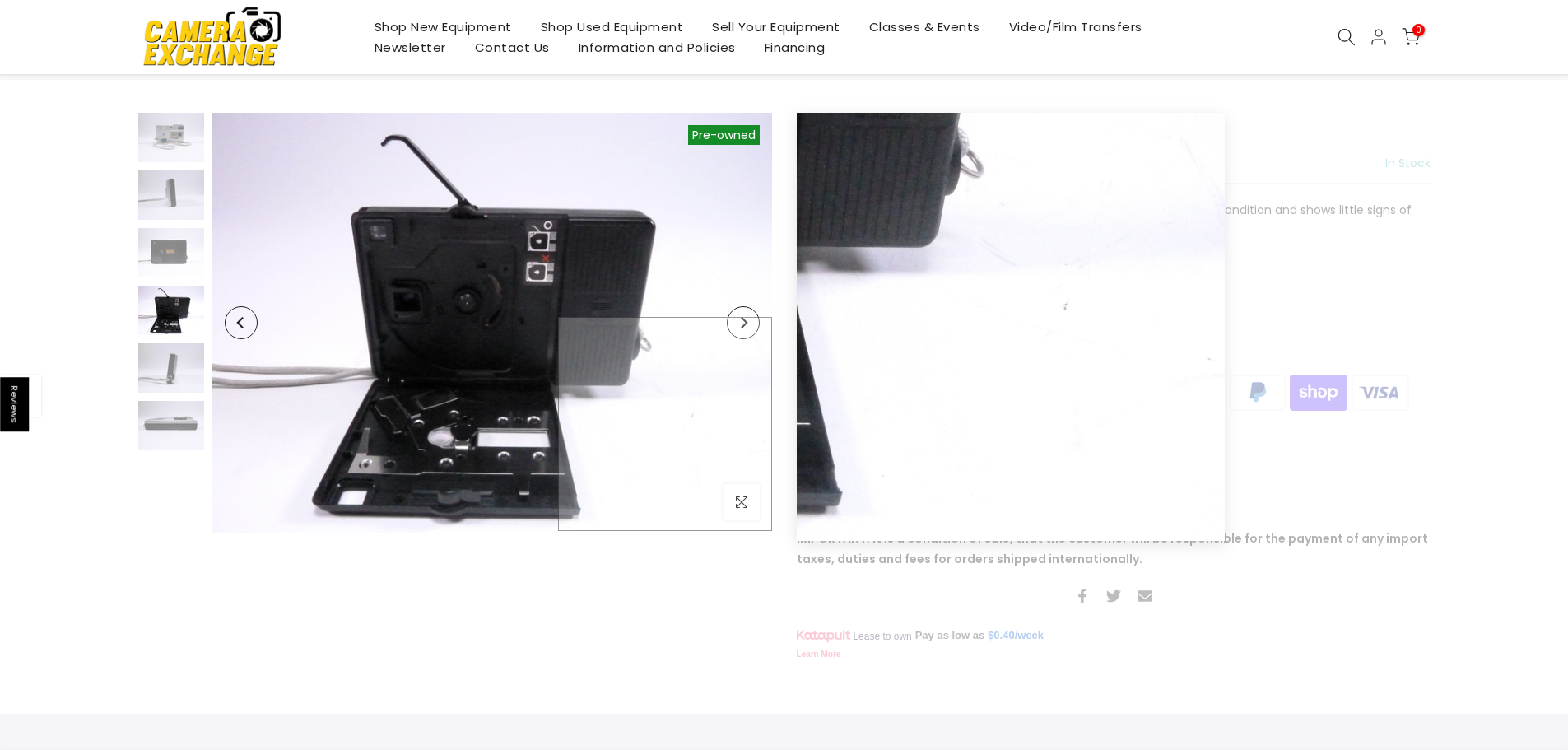
scroll to position [83, 0]
